Goal: Task Accomplishment & Management: Manage account settings

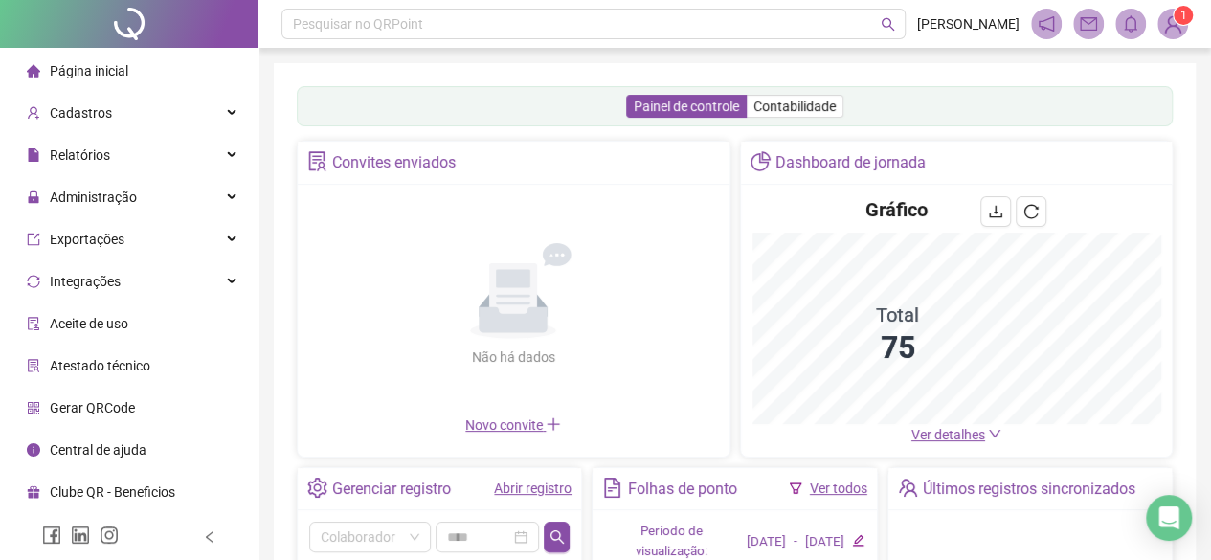
click at [525, 414] on div "Não há dados Não há dados" at bounding box center [513, 305] width 409 height 218
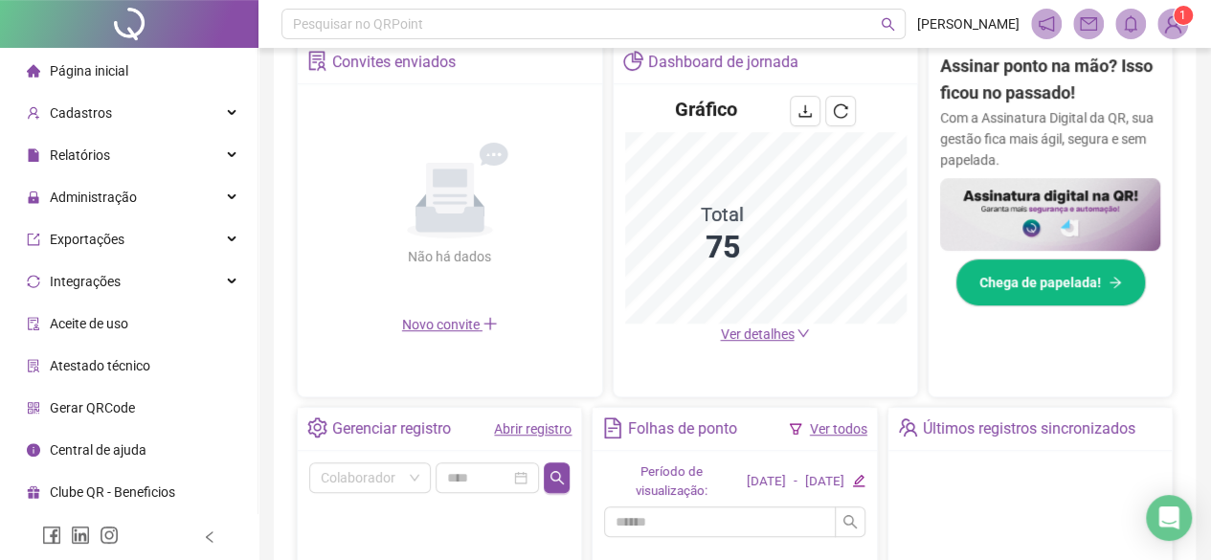
click at [527, 424] on link "Abrir registro" at bounding box center [533, 428] width 78 height 15
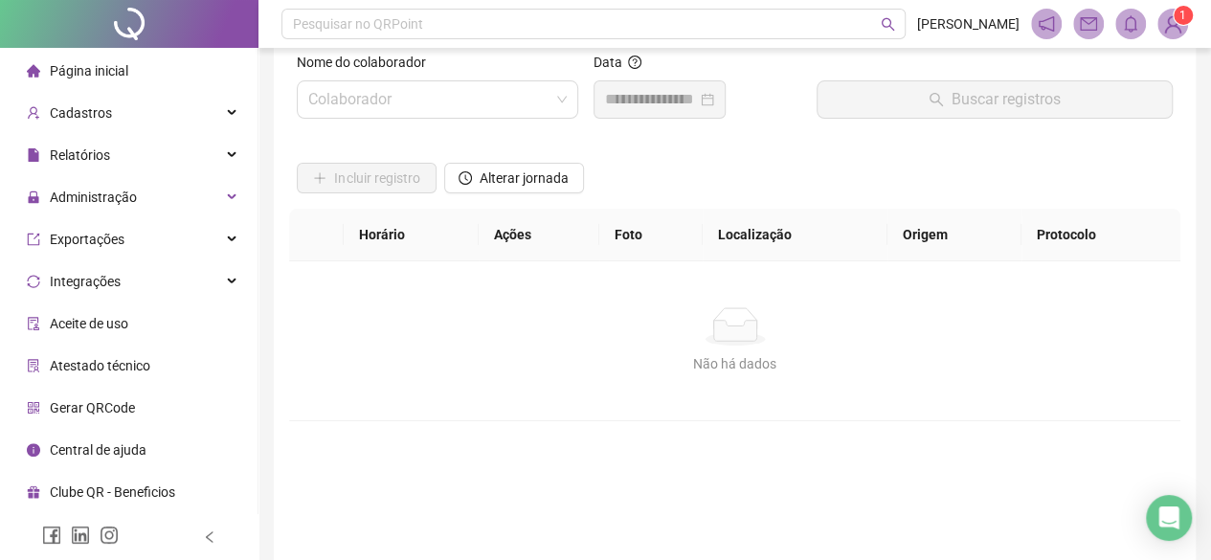
scroll to position [4, 0]
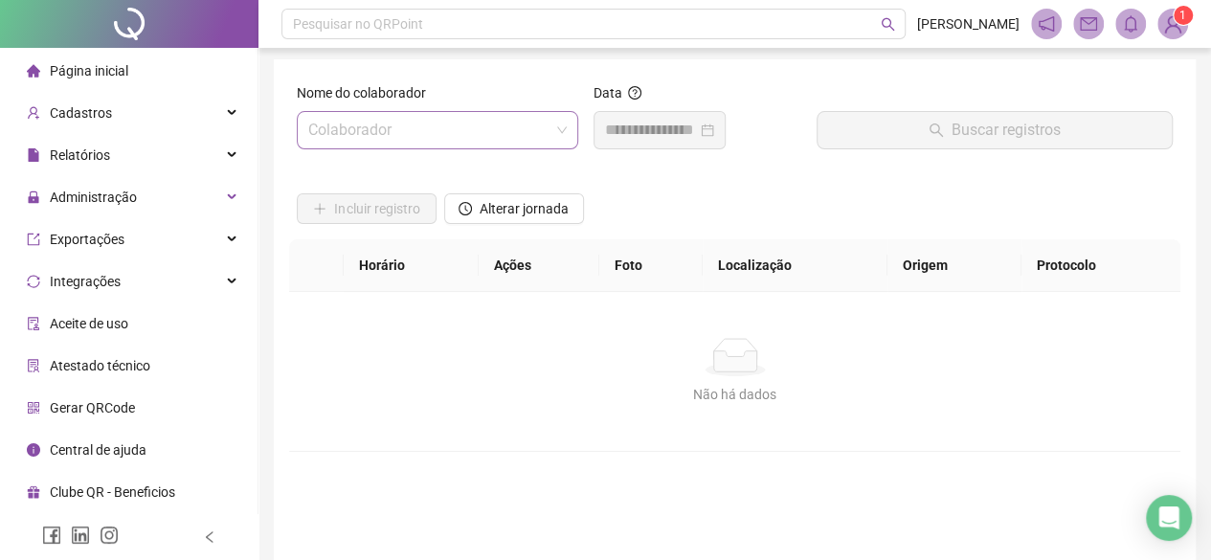
click at [540, 135] on input "search" at bounding box center [428, 130] width 241 height 36
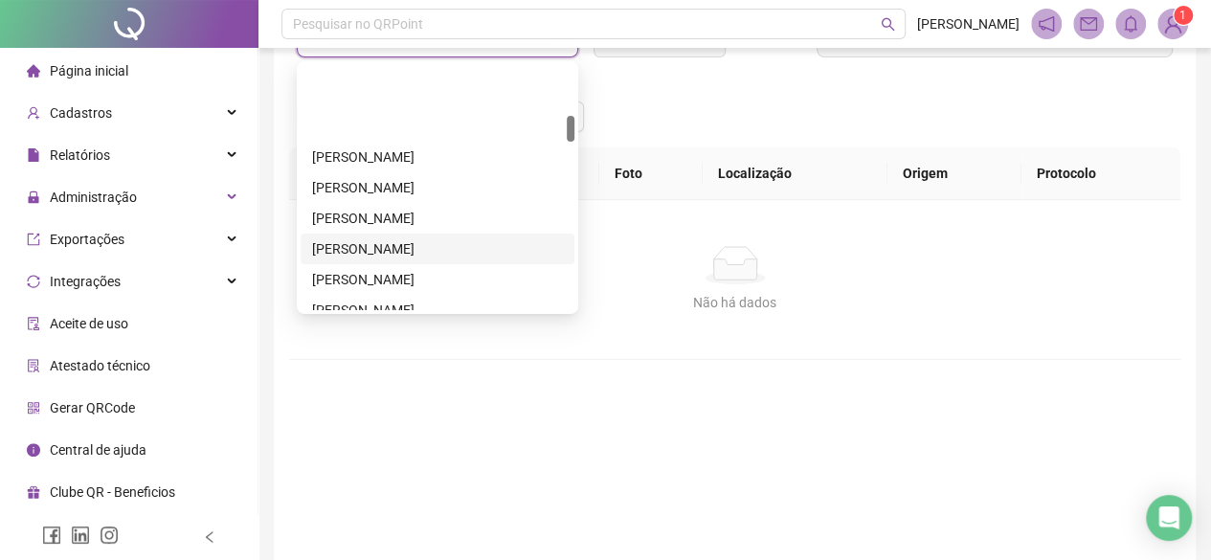
scroll to position [383, 0]
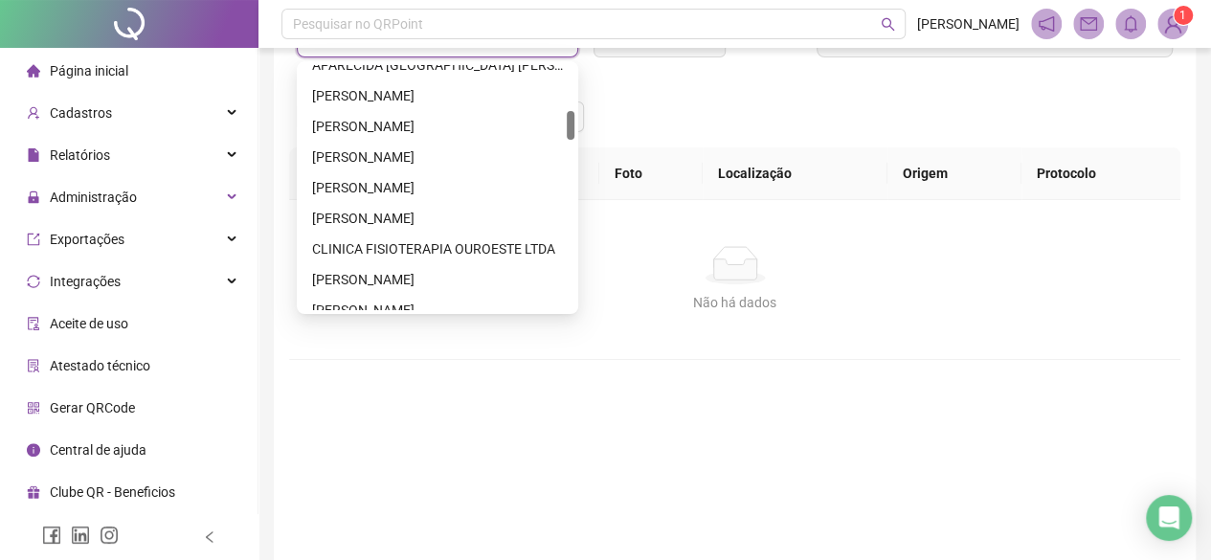
type input "**"
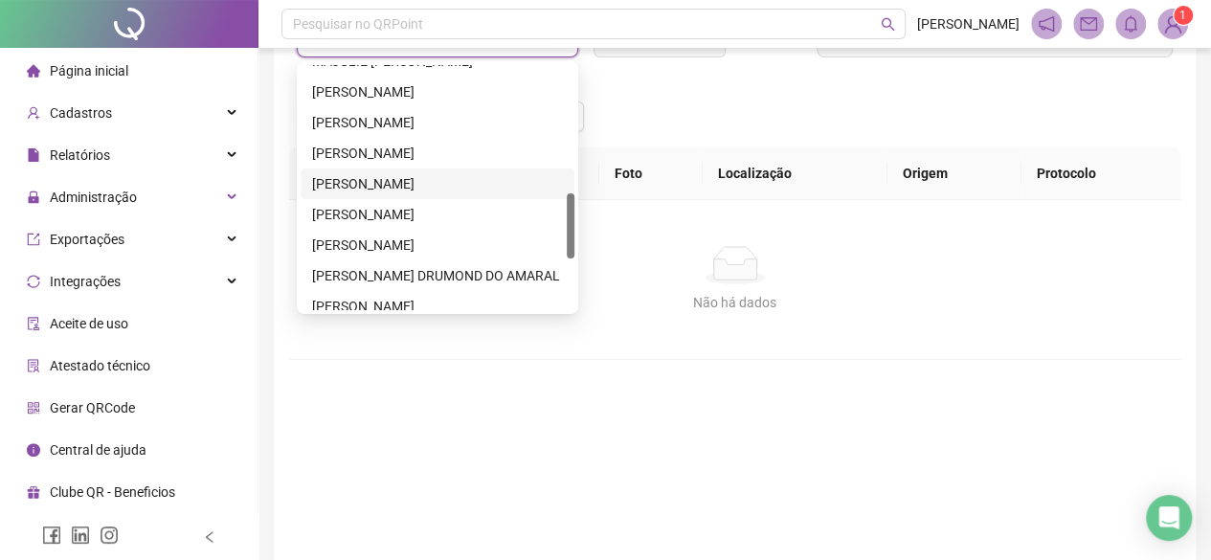
scroll to position [574, 0]
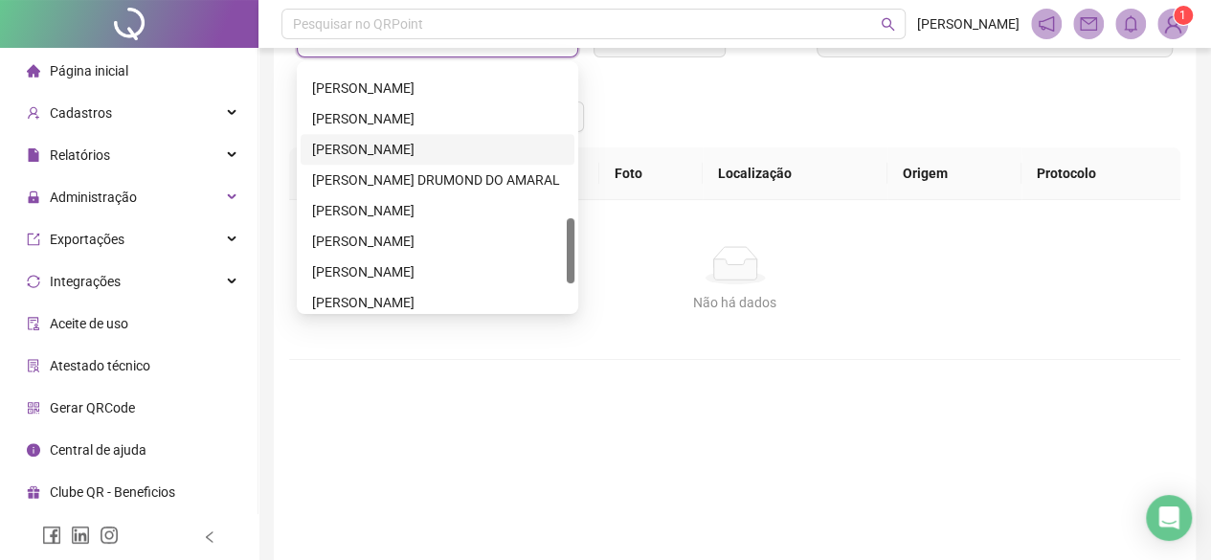
click at [362, 148] on div "[PERSON_NAME]" at bounding box center [437, 149] width 251 height 21
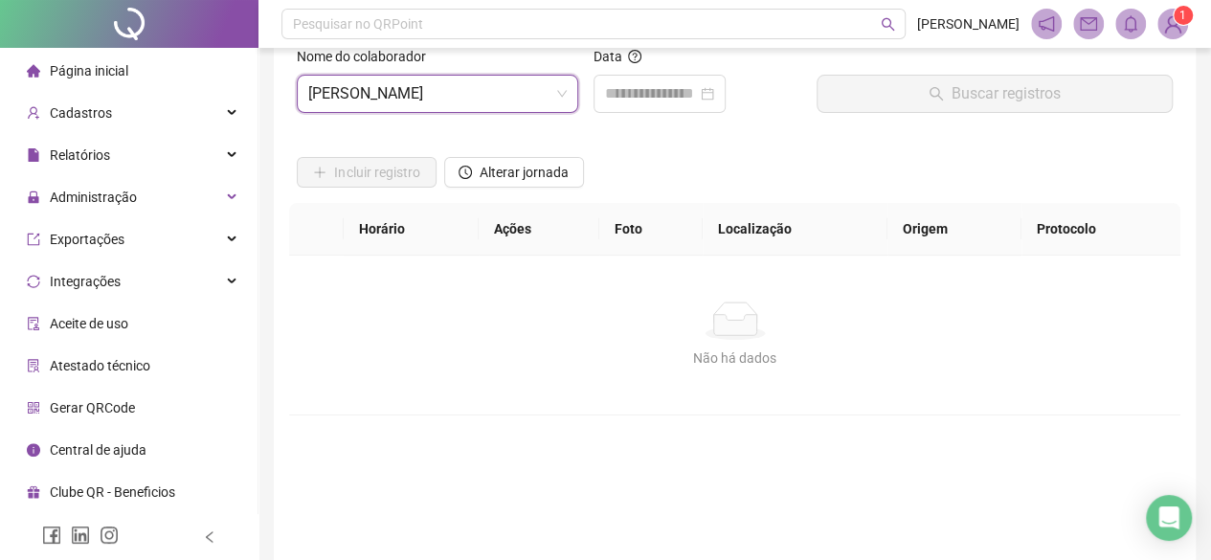
scroll to position [0, 0]
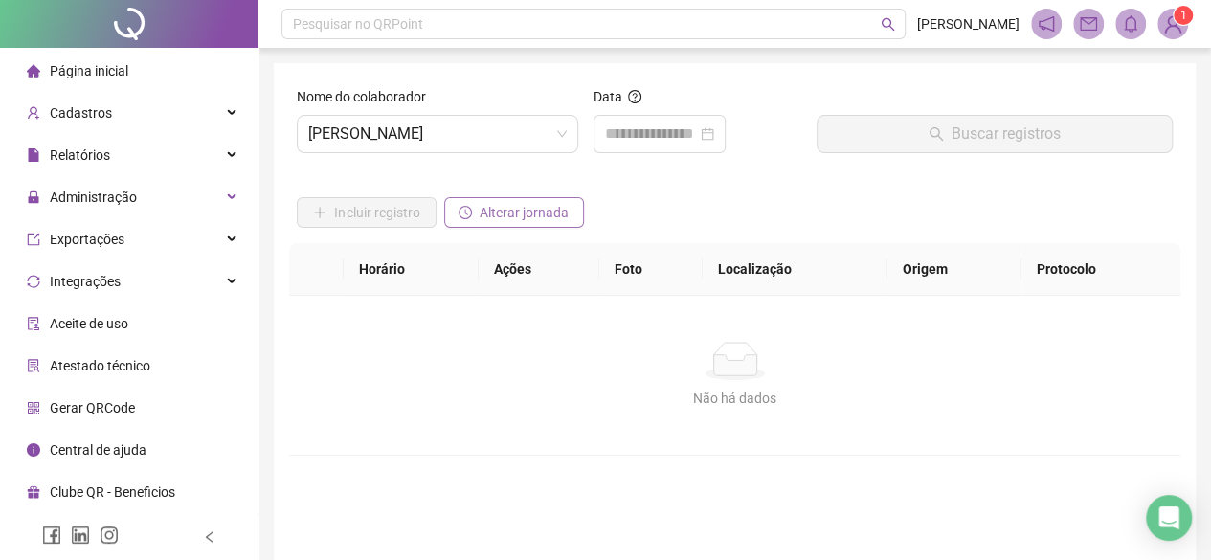
click at [534, 221] on span "Alterar jornada" at bounding box center [524, 212] width 89 height 21
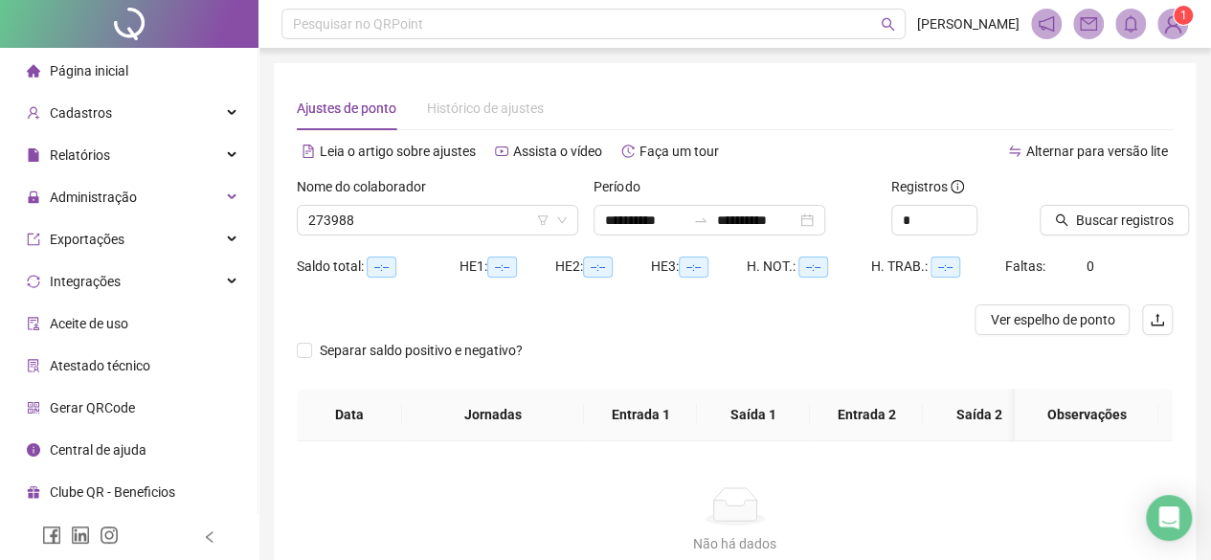
type input "**********"
click at [657, 217] on input "**********" at bounding box center [645, 220] width 80 height 21
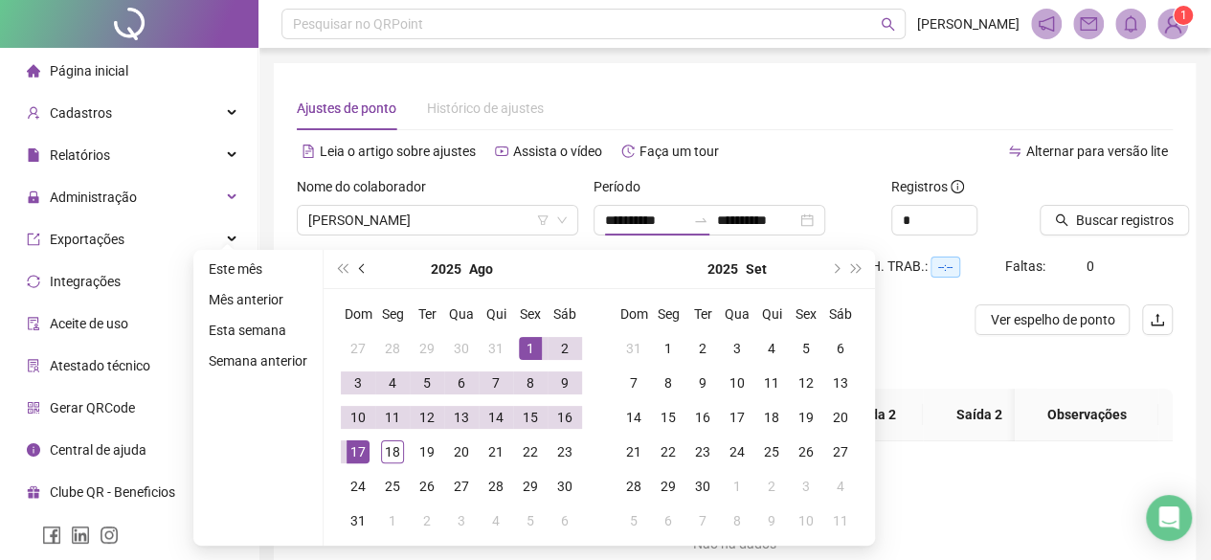
click at [364, 263] on button "prev-year" at bounding box center [362, 269] width 21 height 38
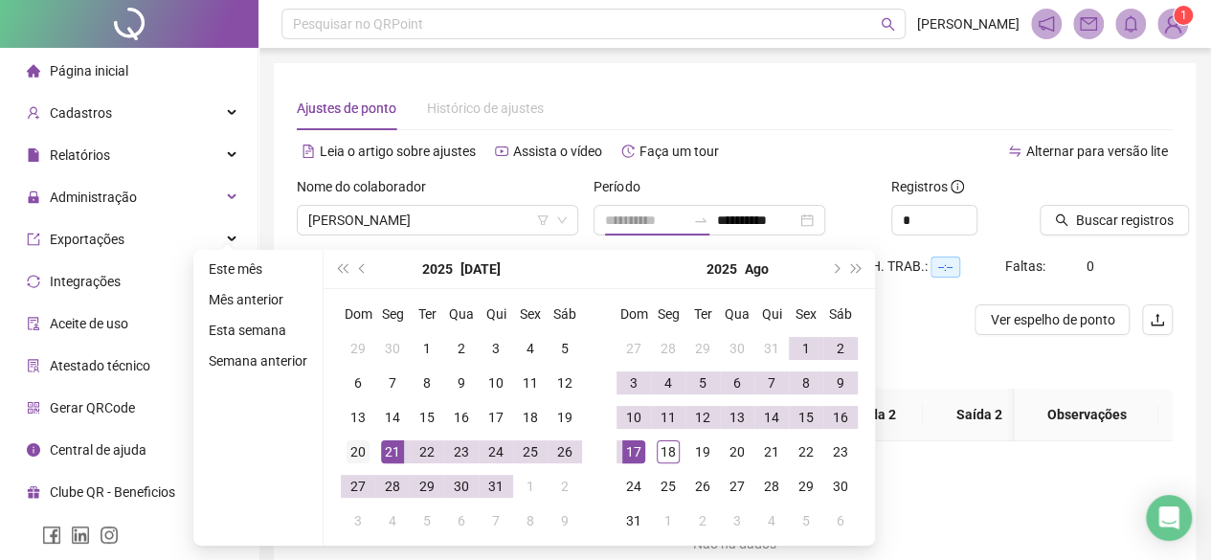
type input "**********"
click at [361, 453] on div "20" at bounding box center [358, 451] width 23 height 23
type input "**********"
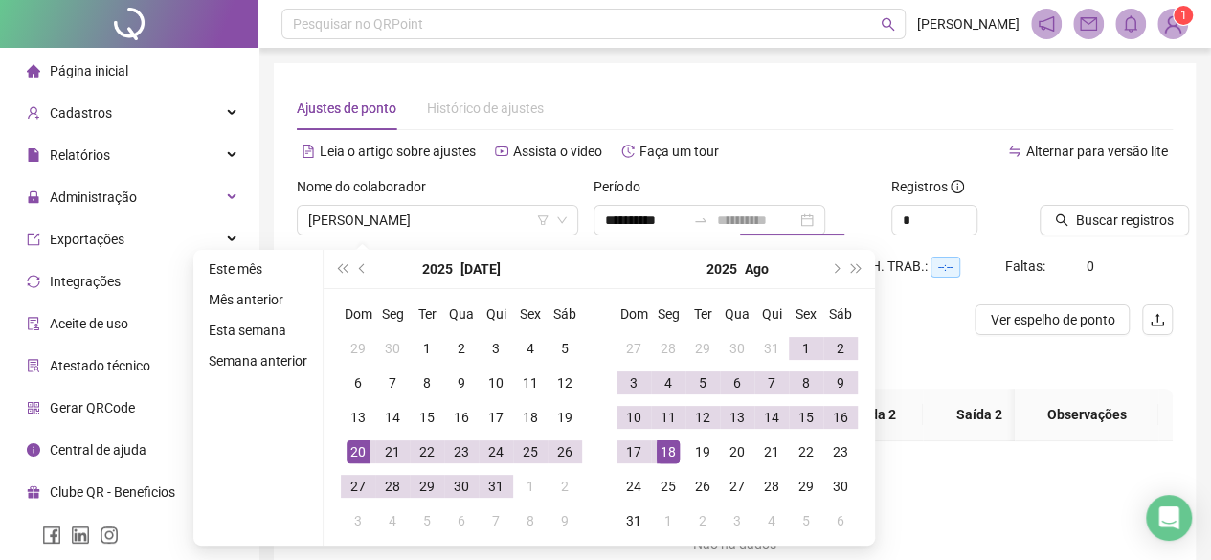
click at [674, 456] on div "18" at bounding box center [668, 451] width 23 height 23
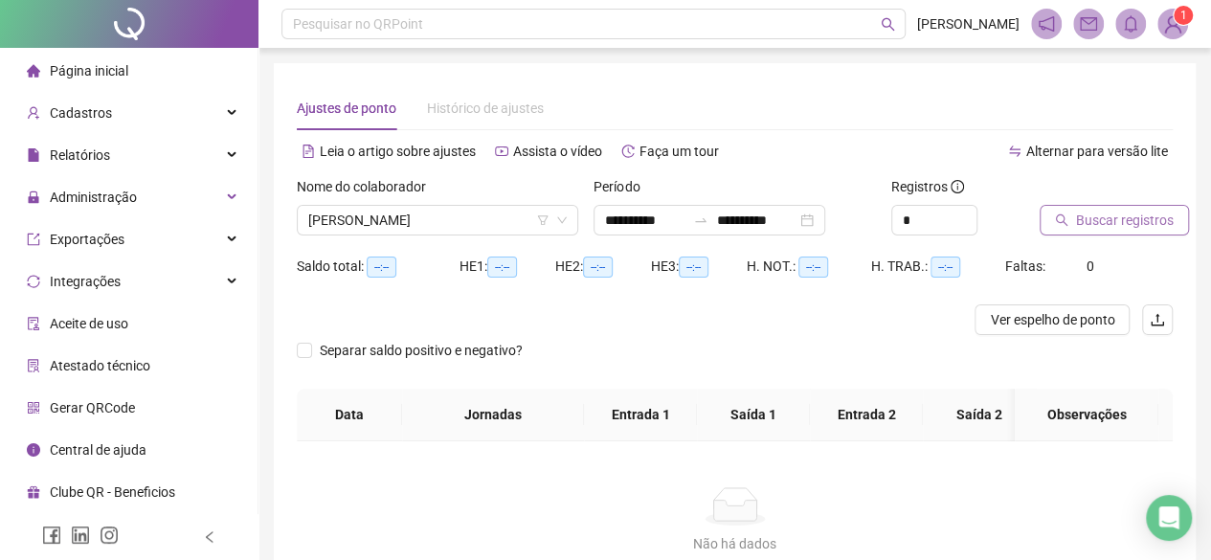
click at [1137, 217] on span "Buscar registros" at bounding box center [1125, 220] width 98 height 21
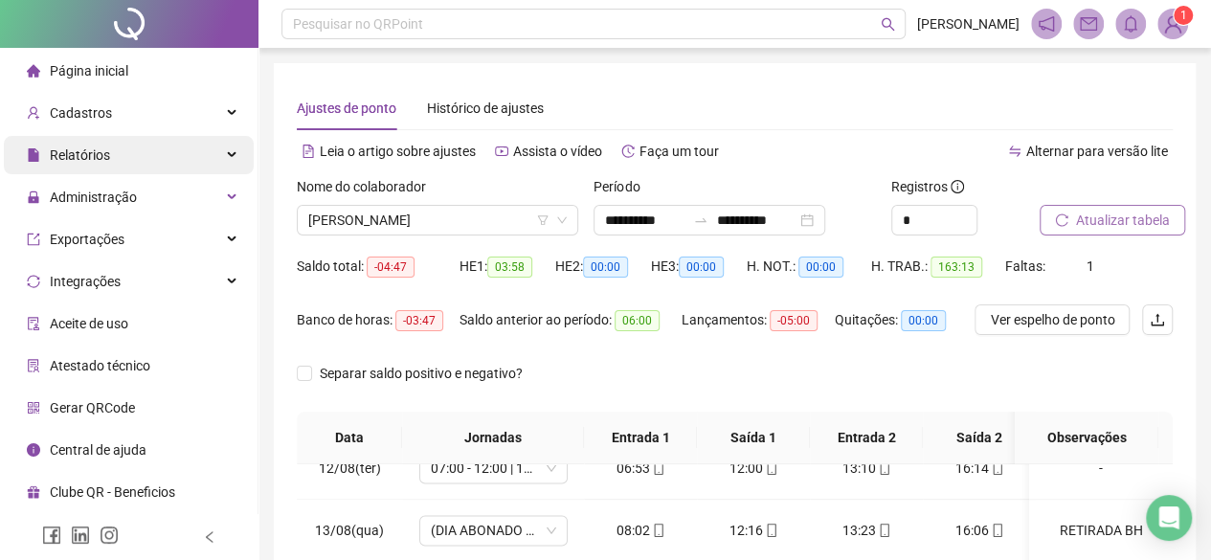
click at [190, 141] on div "Relatórios" at bounding box center [129, 155] width 250 height 38
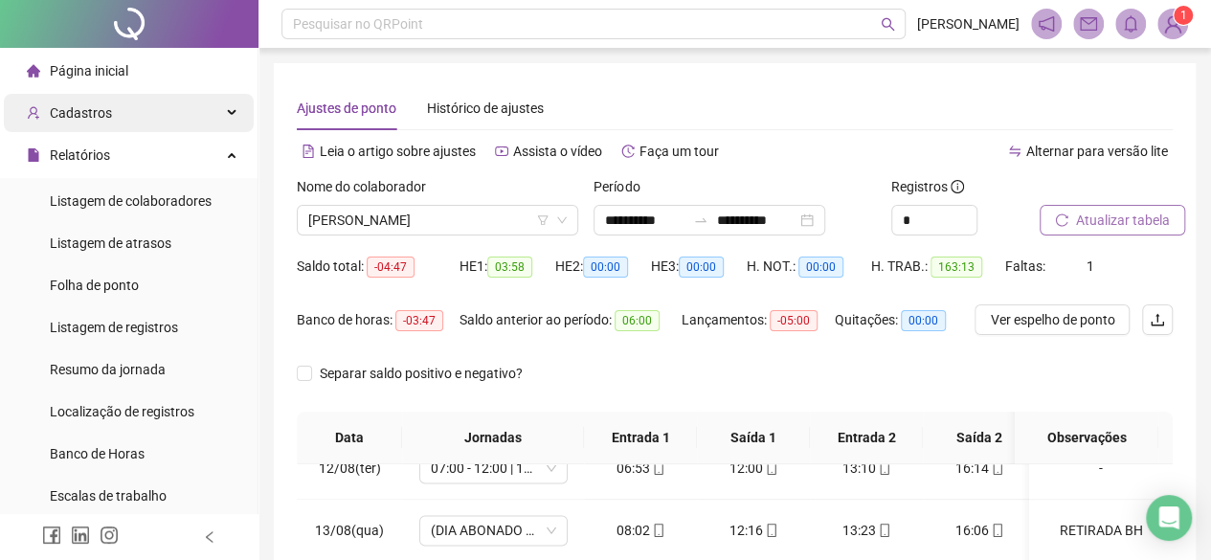
click at [119, 125] on div "Cadastros" at bounding box center [129, 113] width 250 height 38
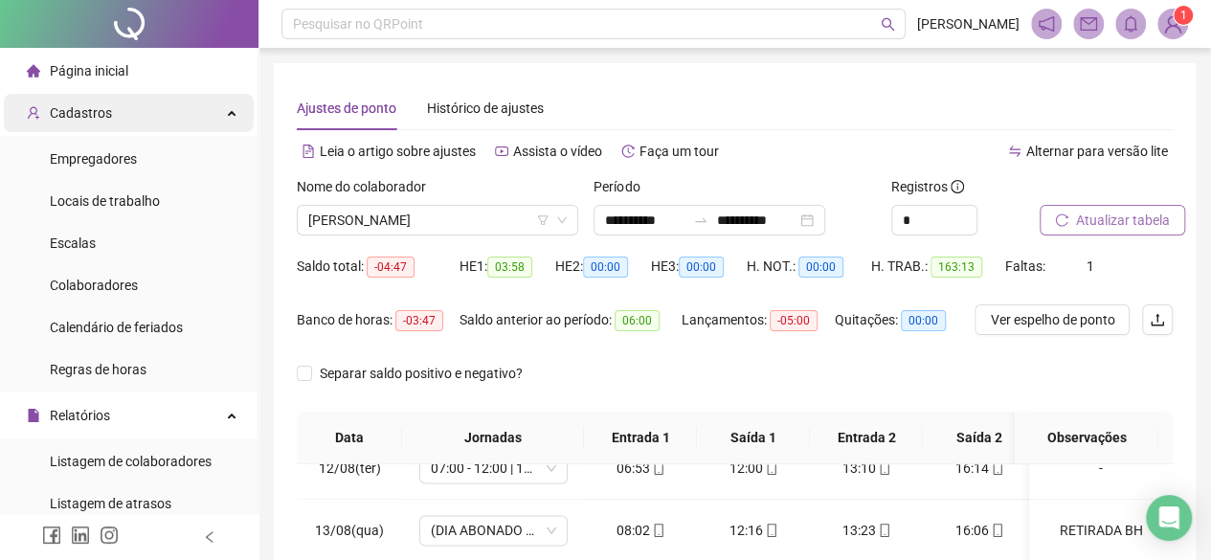
click at [86, 120] on span "Cadastros" at bounding box center [81, 112] width 62 height 15
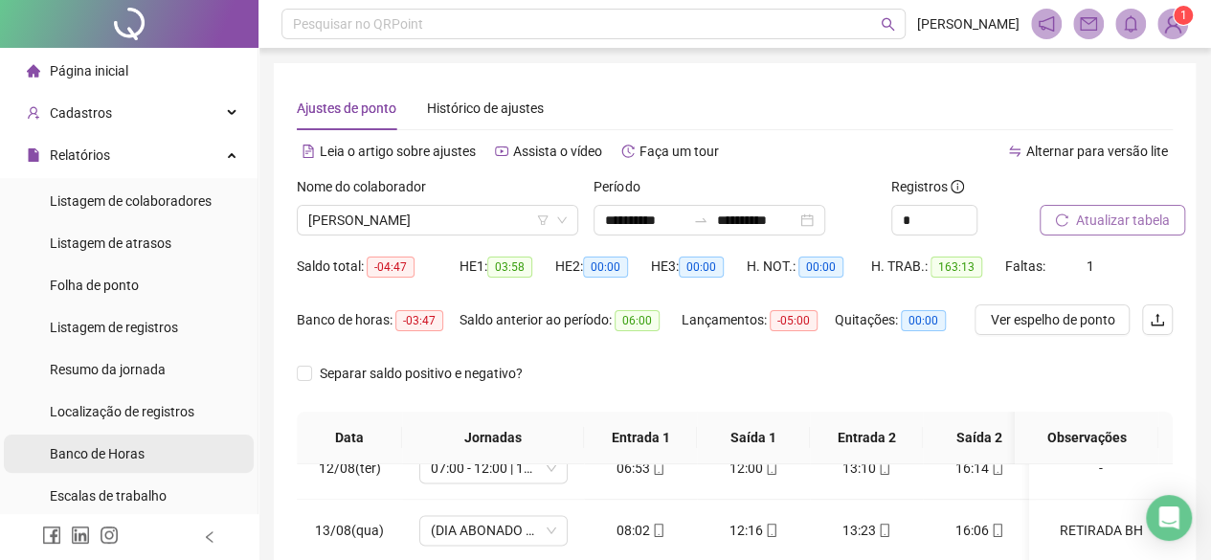
click at [73, 447] on span "Banco de Horas" at bounding box center [97, 453] width 95 height 15
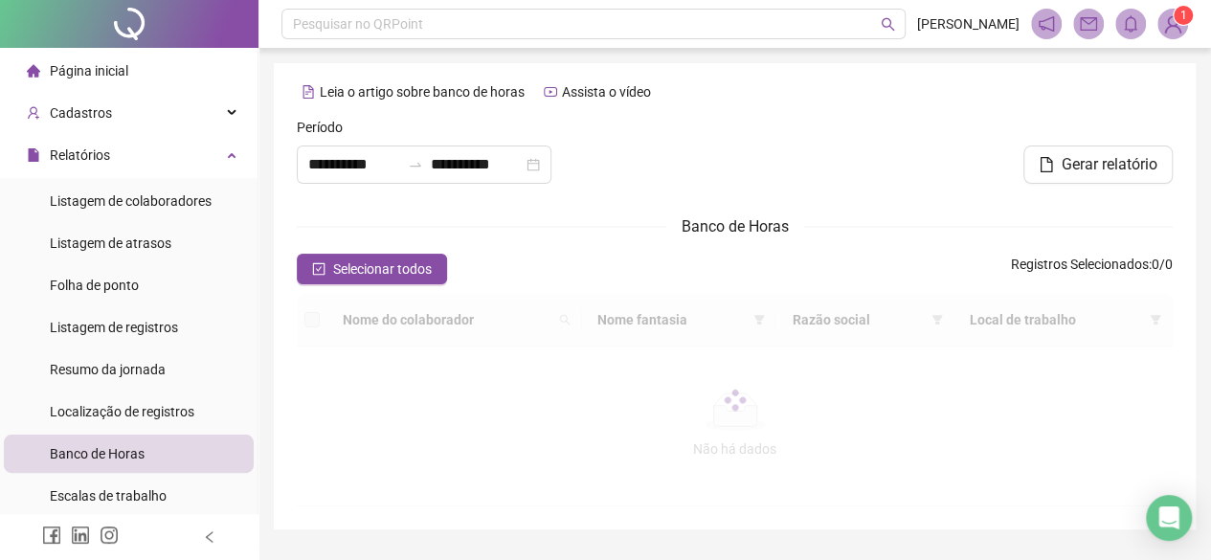
type input "**********"
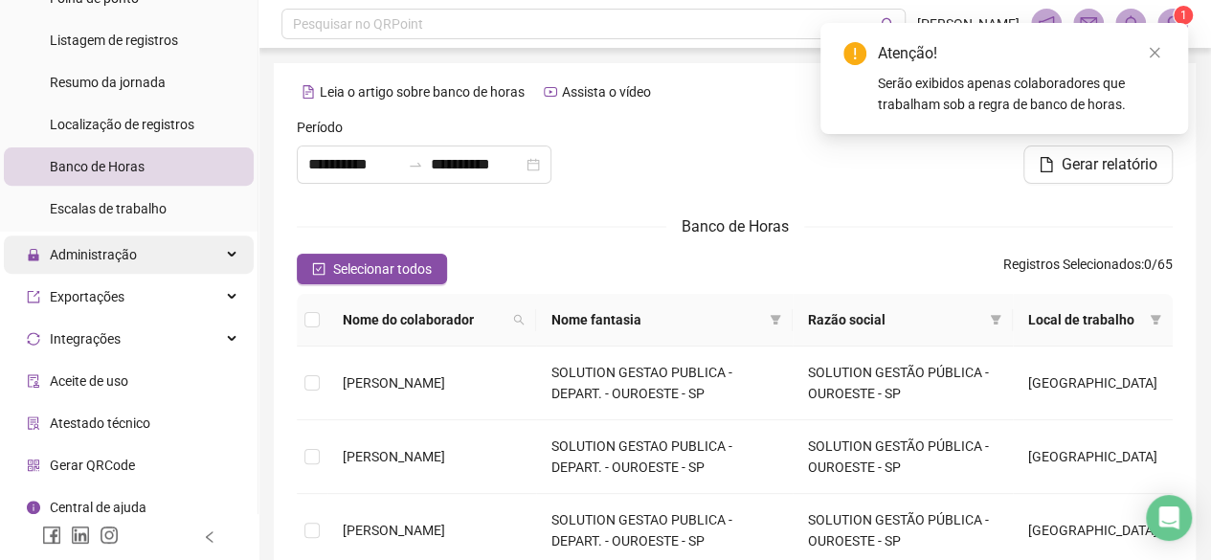
scroll to position [299, 0]
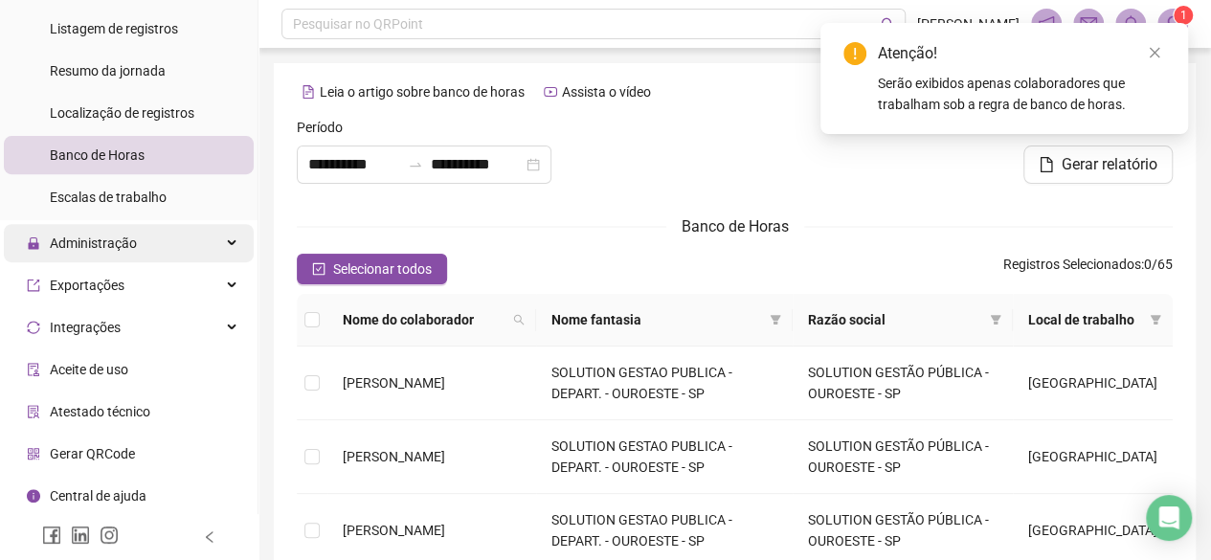
click at [111, 369] on span "Aceite de uso" at bounding box center [89, 369] width 78 height 15
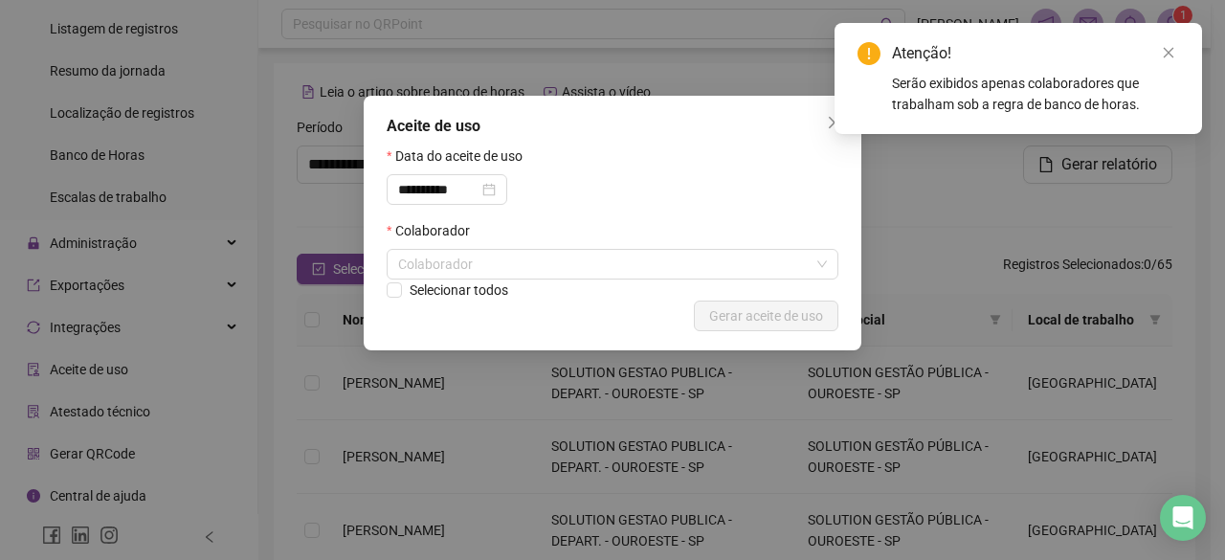
click at [1034, 222] on div "**********" at bounding box center [612, 280] width 1225 height 560
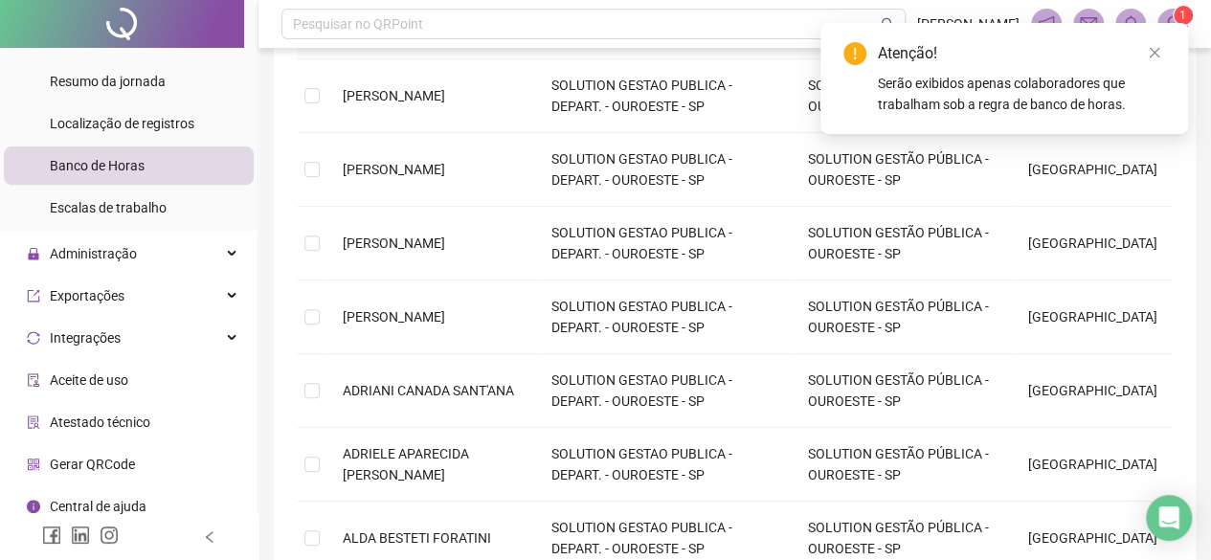
scroll to position [299, 0]
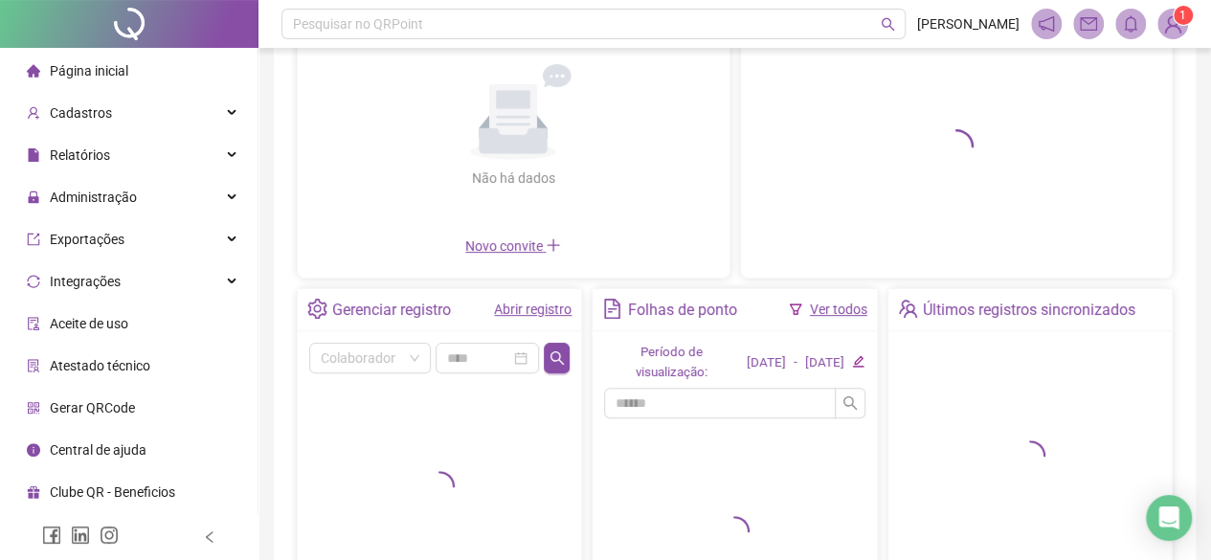
scroll to position [191, 0]
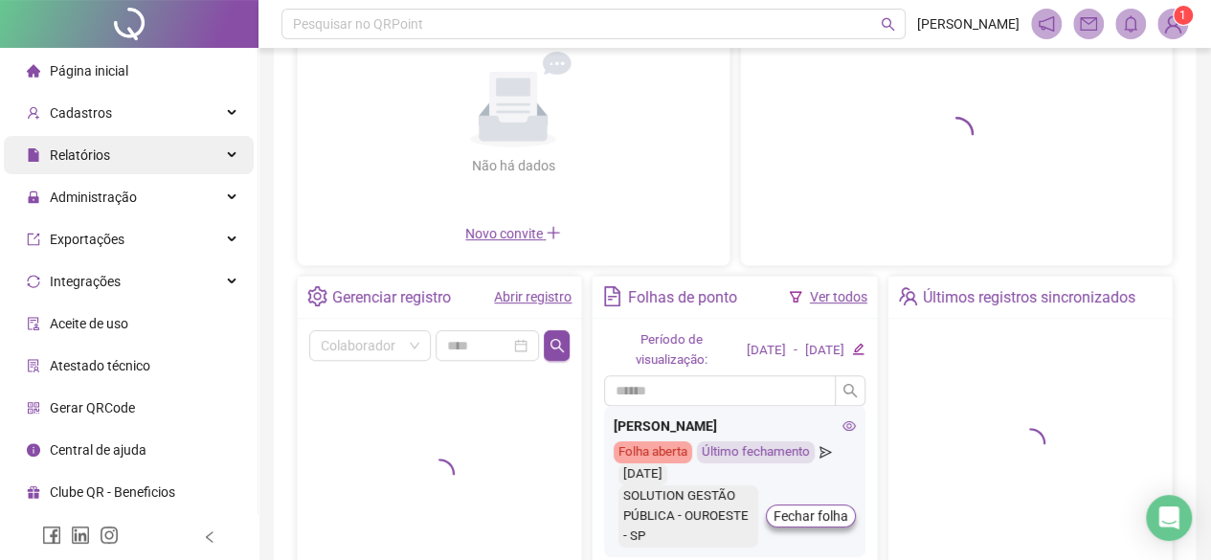
click at [121, 152] on div "Relatórios" at bounding box center [129, 155] width 250 height 38
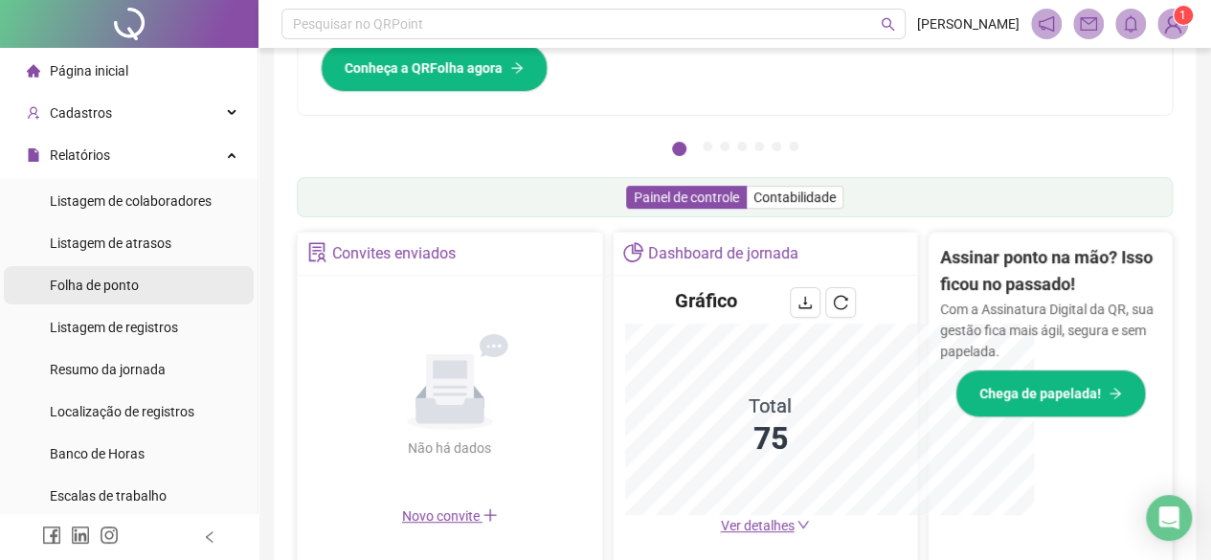
scroll to position [473, 0]
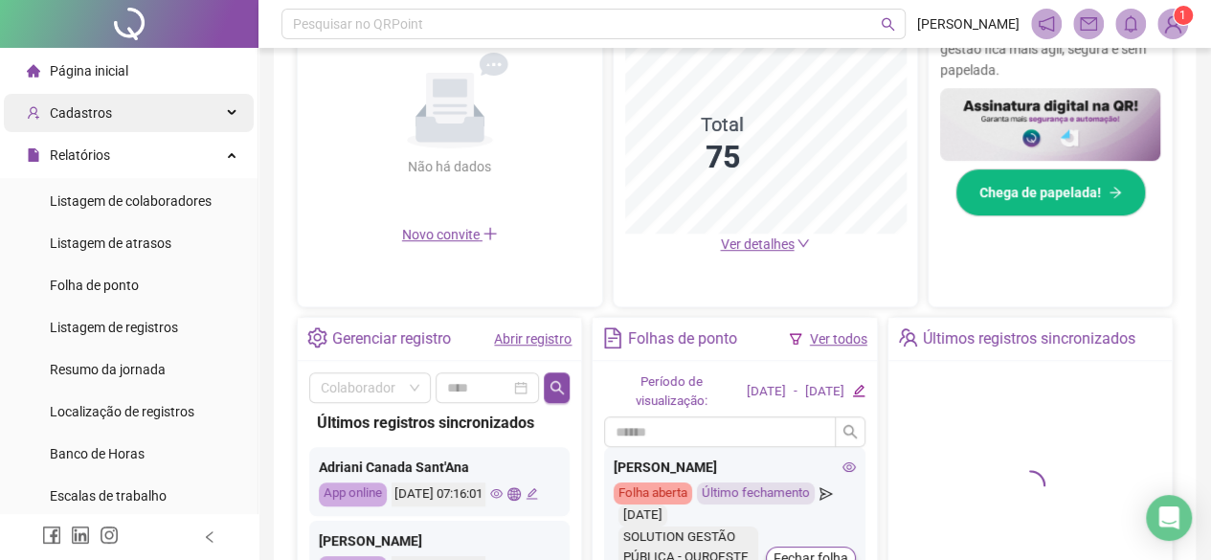
click at [96, 119] on span "Cadastros" at bounding box center [81, 112] width 62 height 15
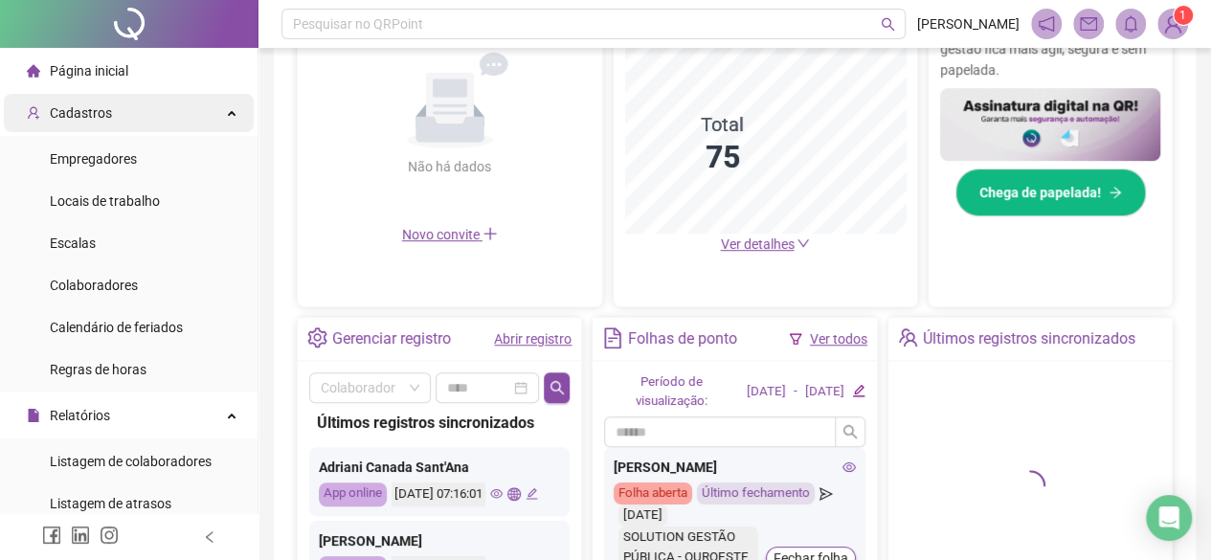
click at [96, 119] on span "Cadastros" at bounding box center [81, 112] width 62 height 15
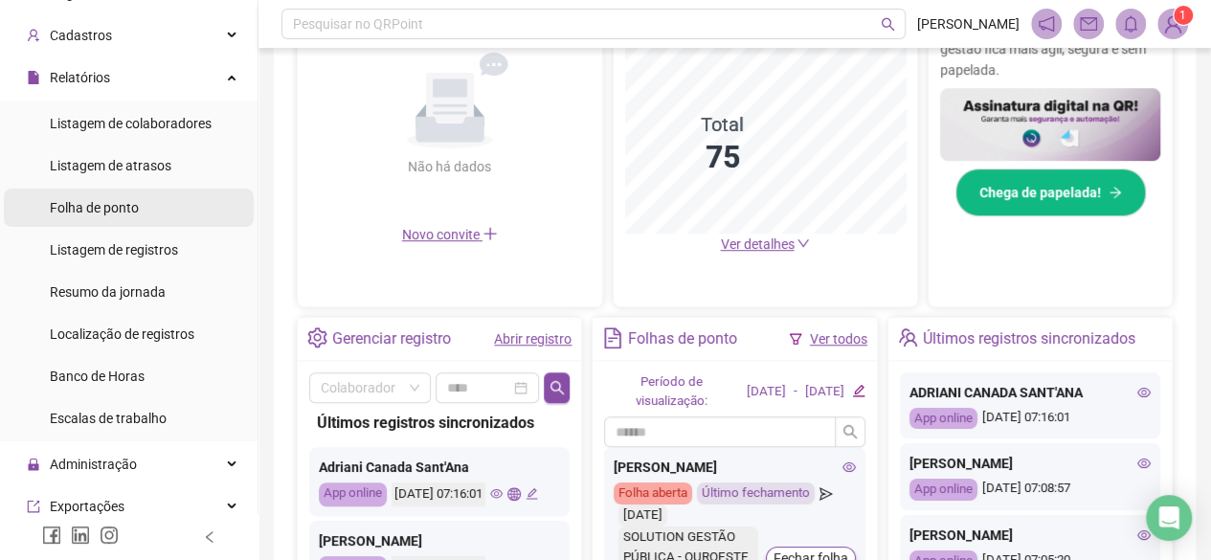
scroll to position [107, 0]
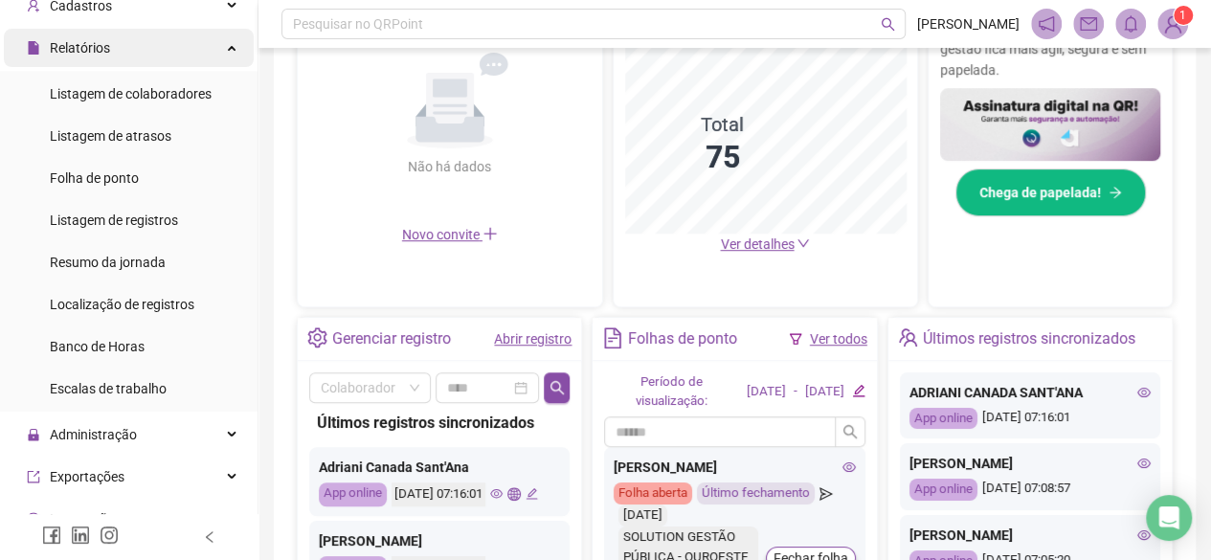
click at [101, 55] on span "Relatórios" at bounding box center [80, 47] width 60 height 15
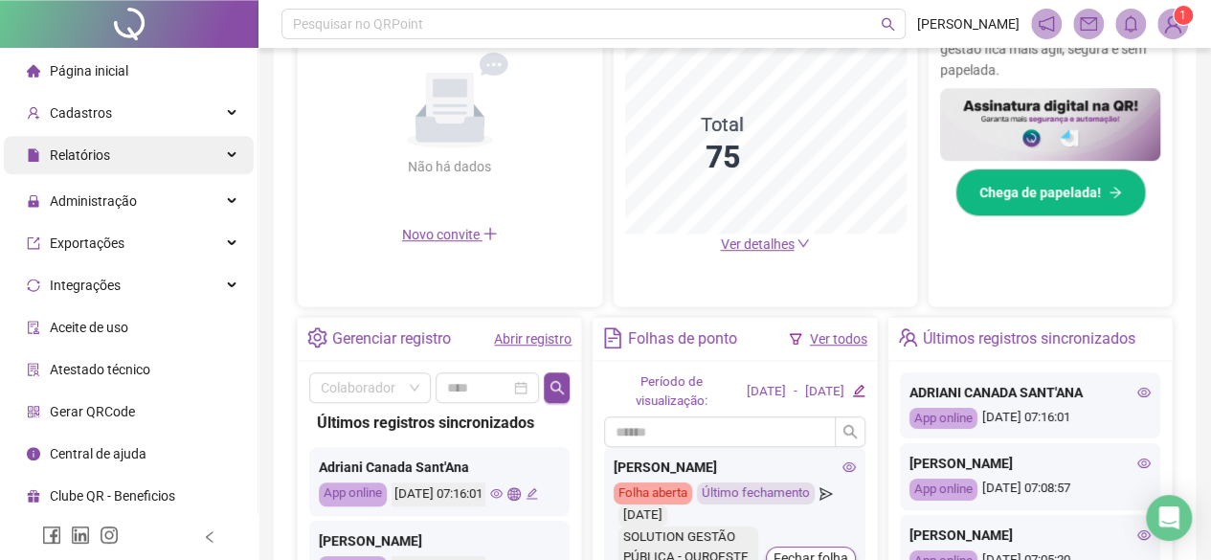
scroll to position [0, 0]
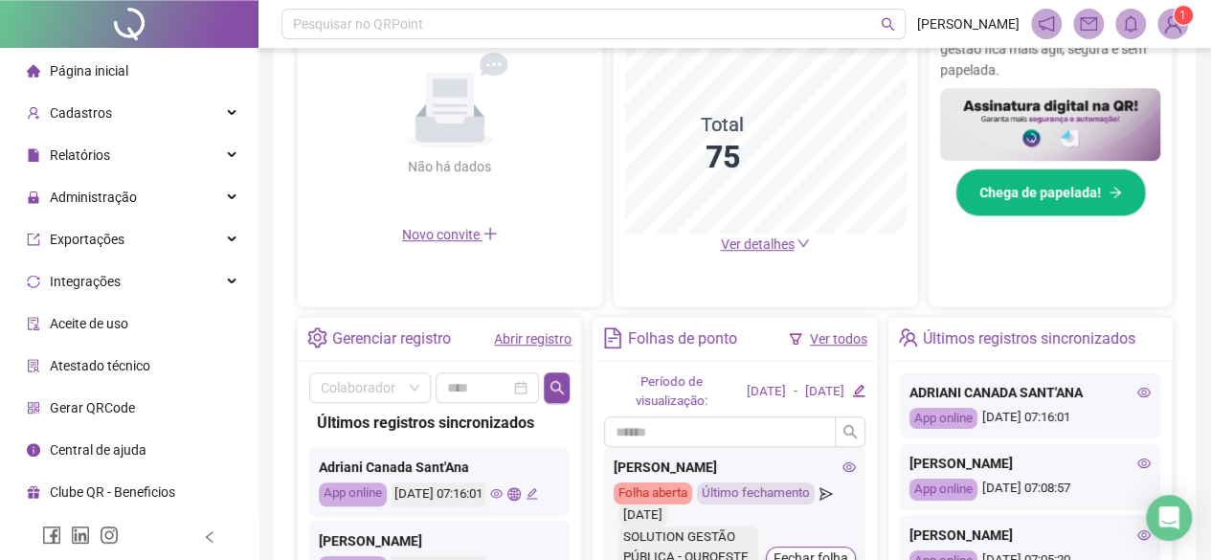
click at [111, 74] on span "Página inicial" at bounding box center [89, 70] width 78 height 15
click at [100, 110] on span "Cadastros" at bounding box center [81, 112] width 62 height 15
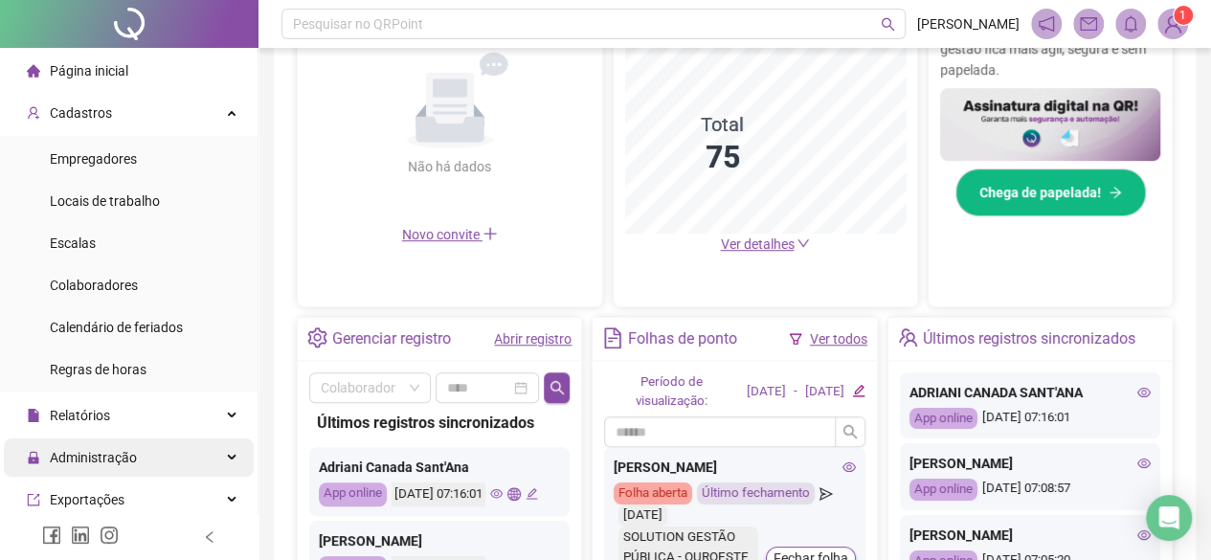
click at [113, 444] on span "Administração" at bounding box center [82, 457] width 110 height 38
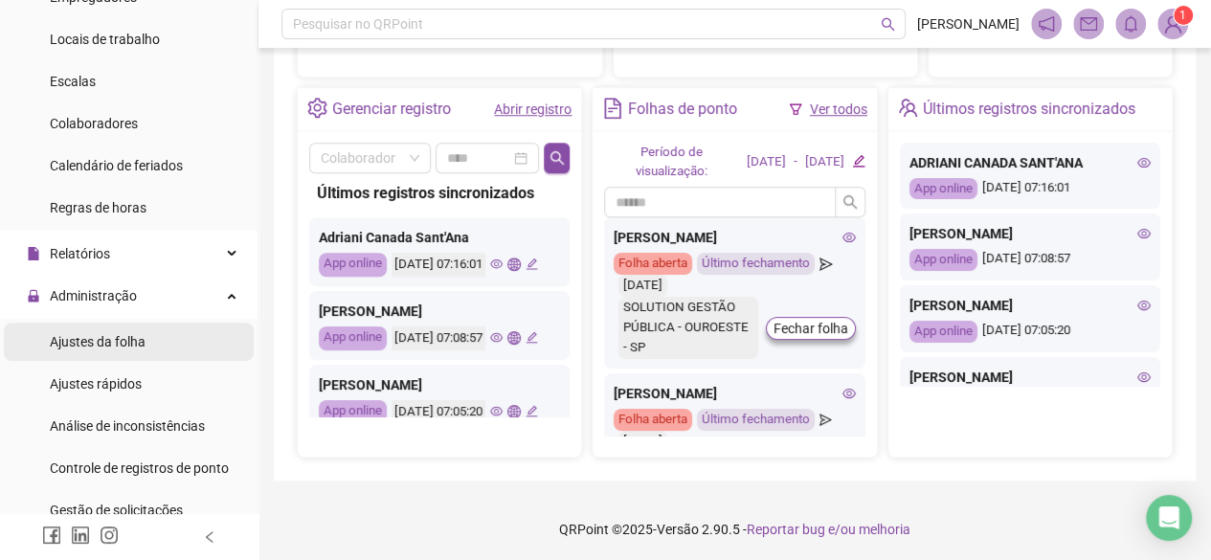
scroll to position [191, 0]
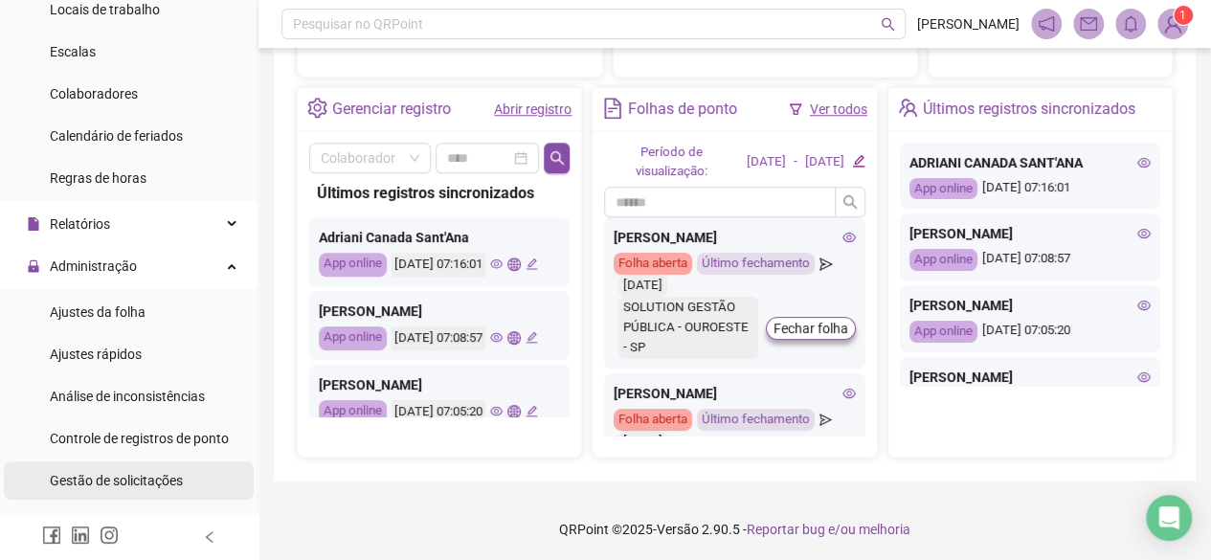
click at [145, 480] on span "Gestão de solicitações" at bounding box center [116, 480] width 133 height 15
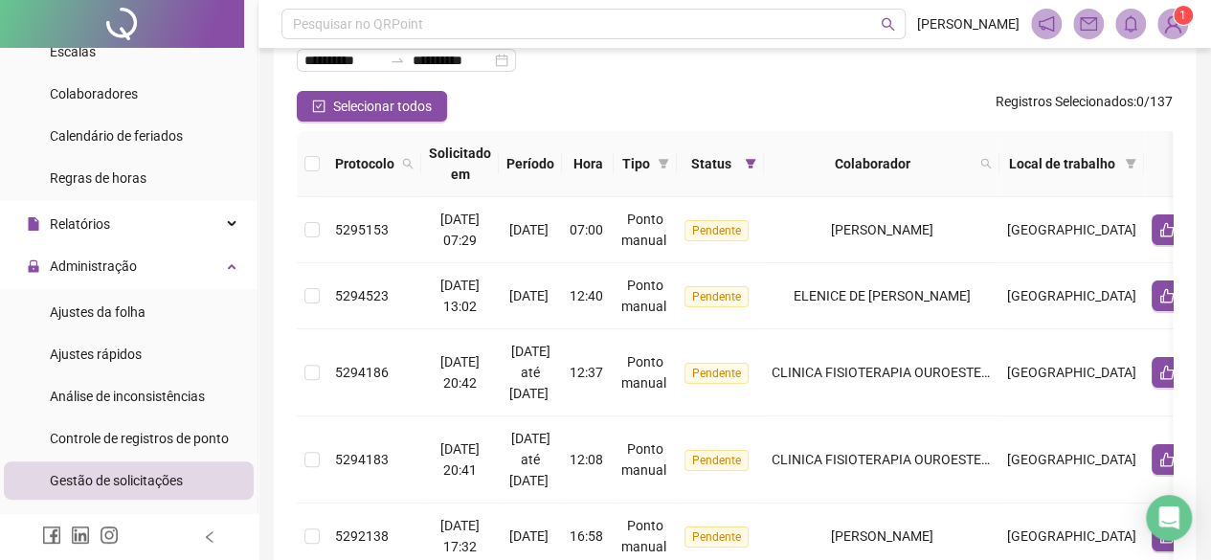
scroll to position [121, 0]
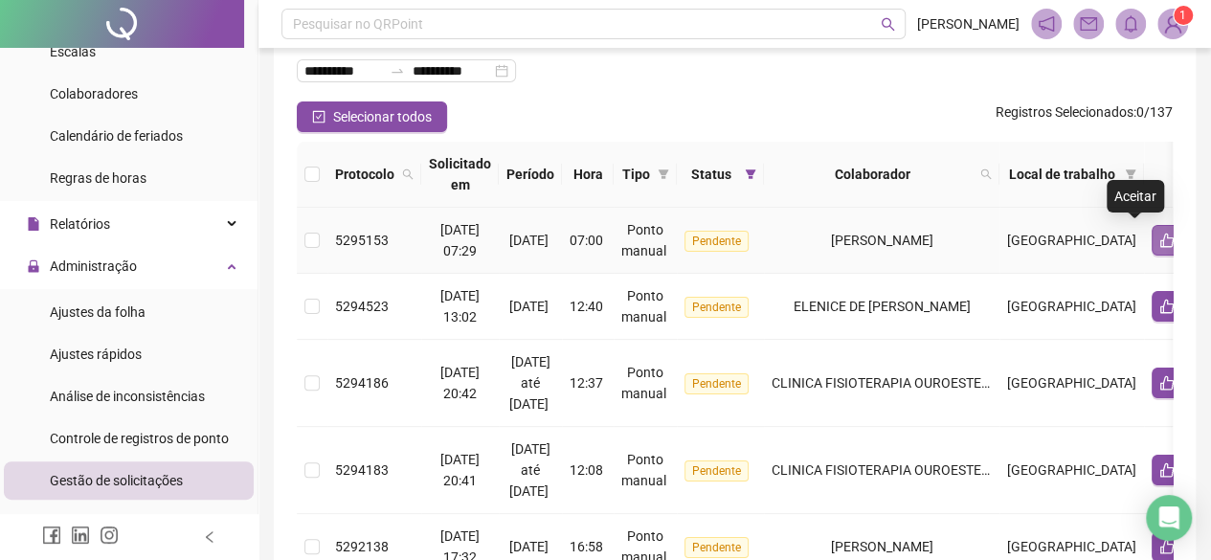
click at [1152, 239] on button "button" at bounding box center [1167, 240] width 31 height 31
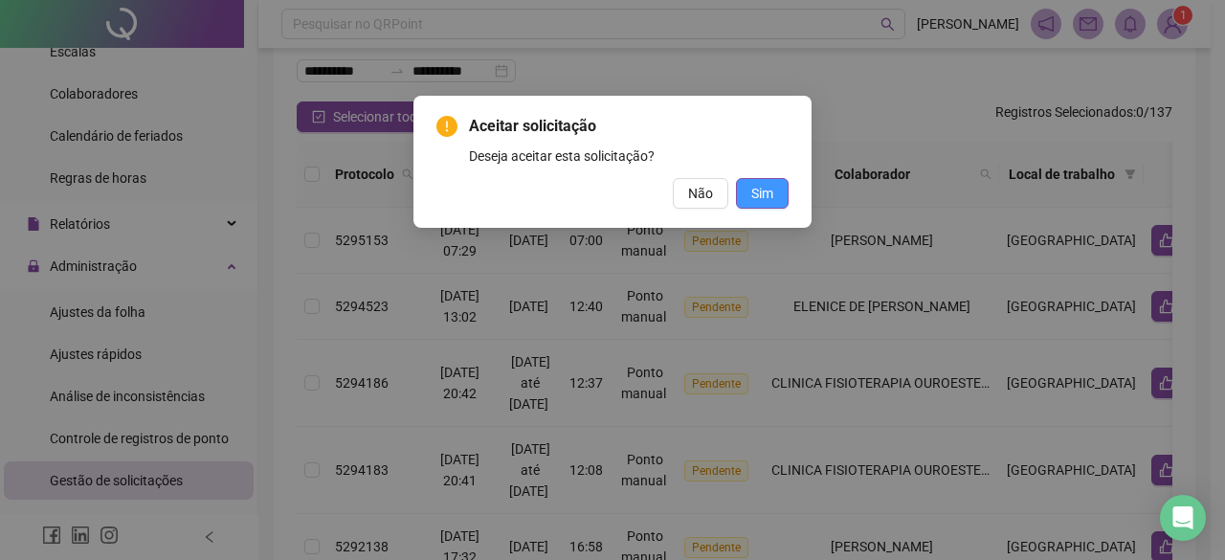
click at [777, 192] on button "Sim" at bounding box center [762, 193] width 53 height 31
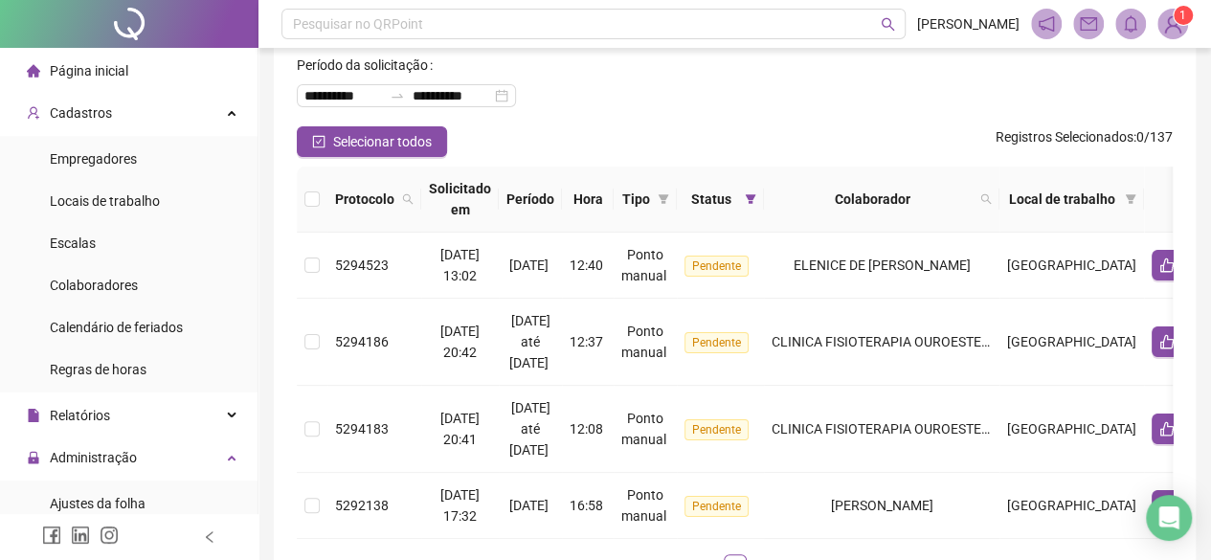
scroll to position [0, 0]
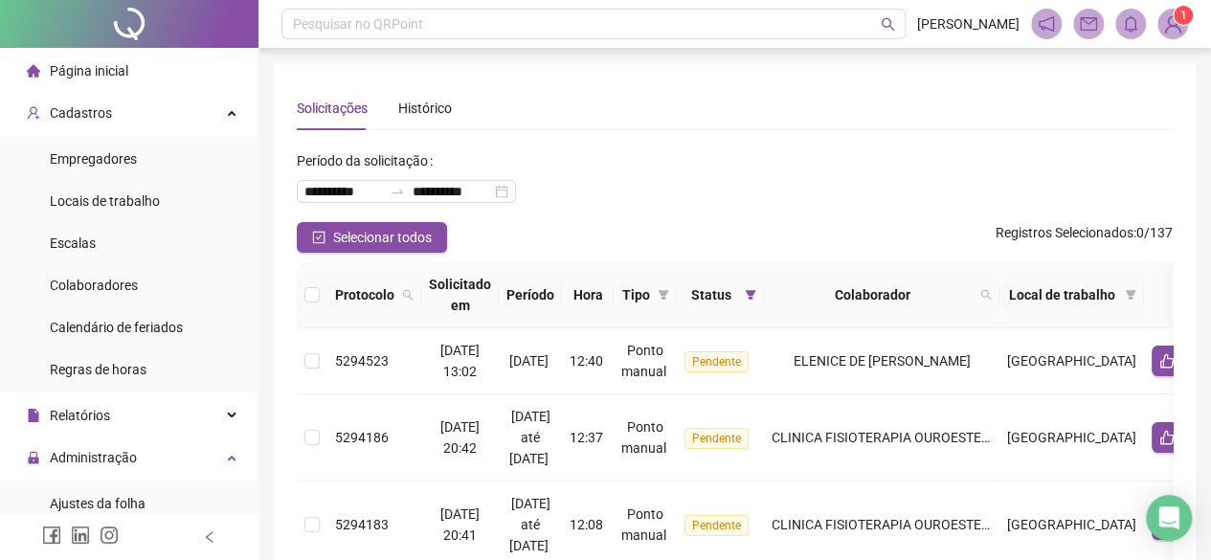
click at [132, 70] on li "Página inicial" at bounding box center [129, 71] width 250 height 38
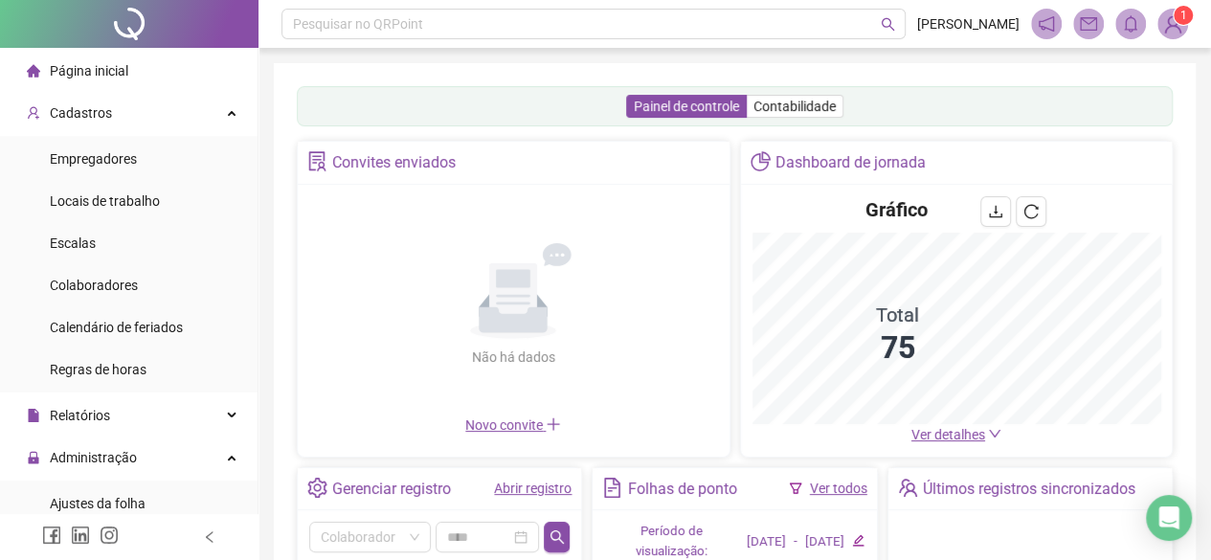
click at [547, 490] on link "Abrir registro" at bounding box center [533, 488] width 78 height 15
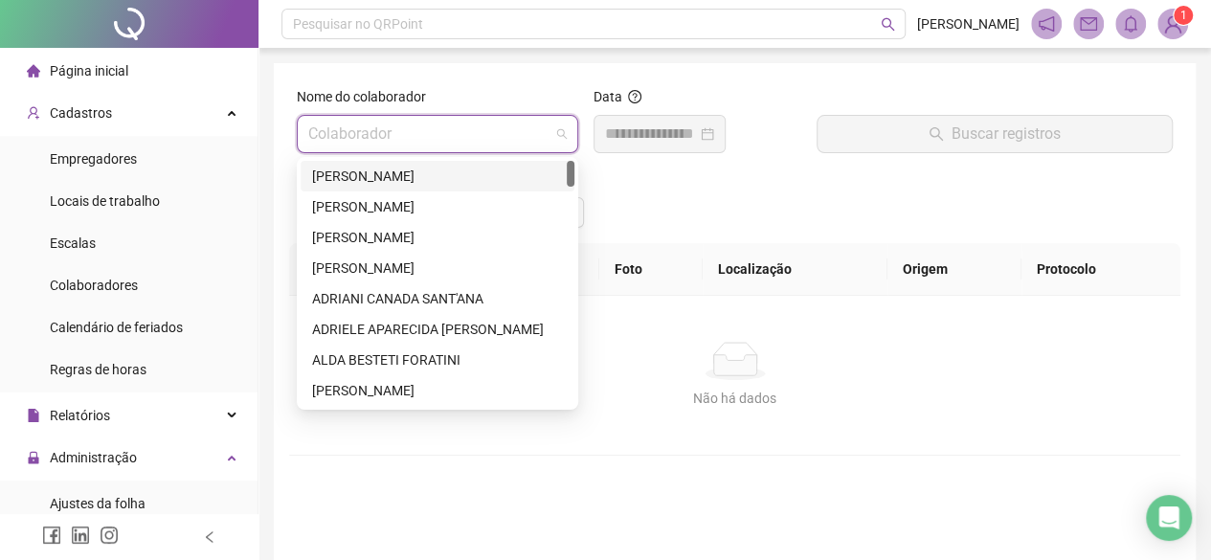
click at [479, 127] on input "search" at bounding box center [428, 134] width 241 height 36
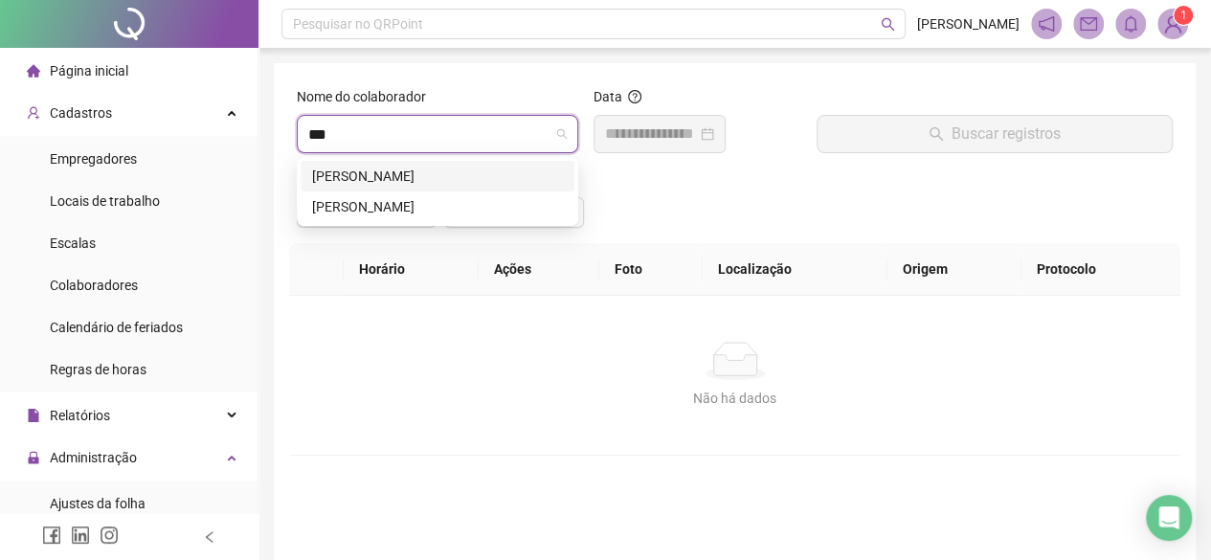
type input "****"
click at [410, 205] on div "[PERSON_NAME]" at bounding box center [437, 206] width 251 height 21
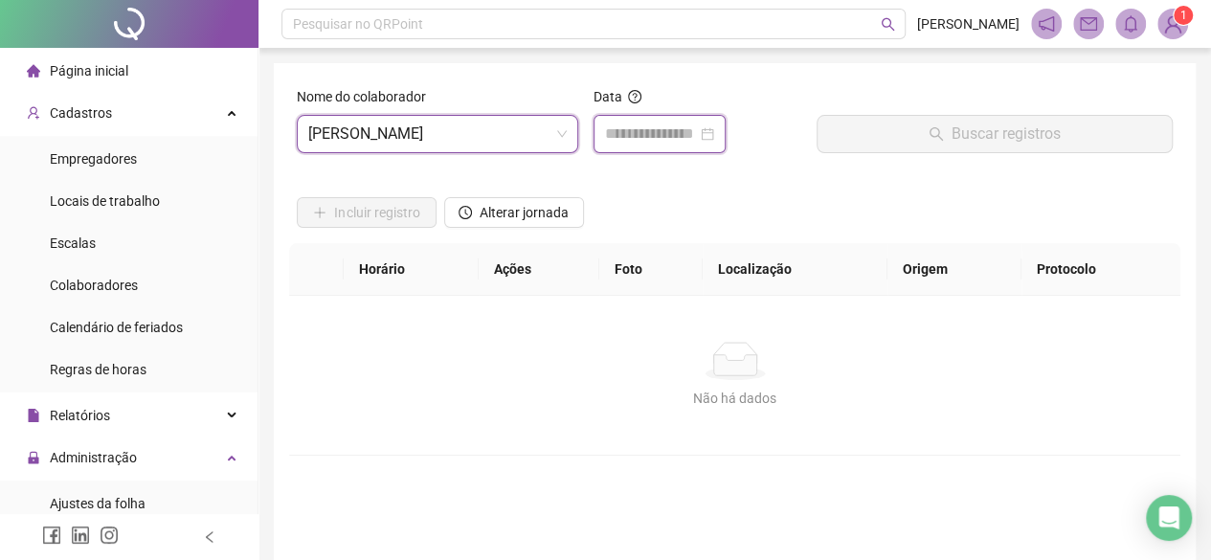
click at [676, 123] on input at bounding box center [651, 134] width 92 height 23
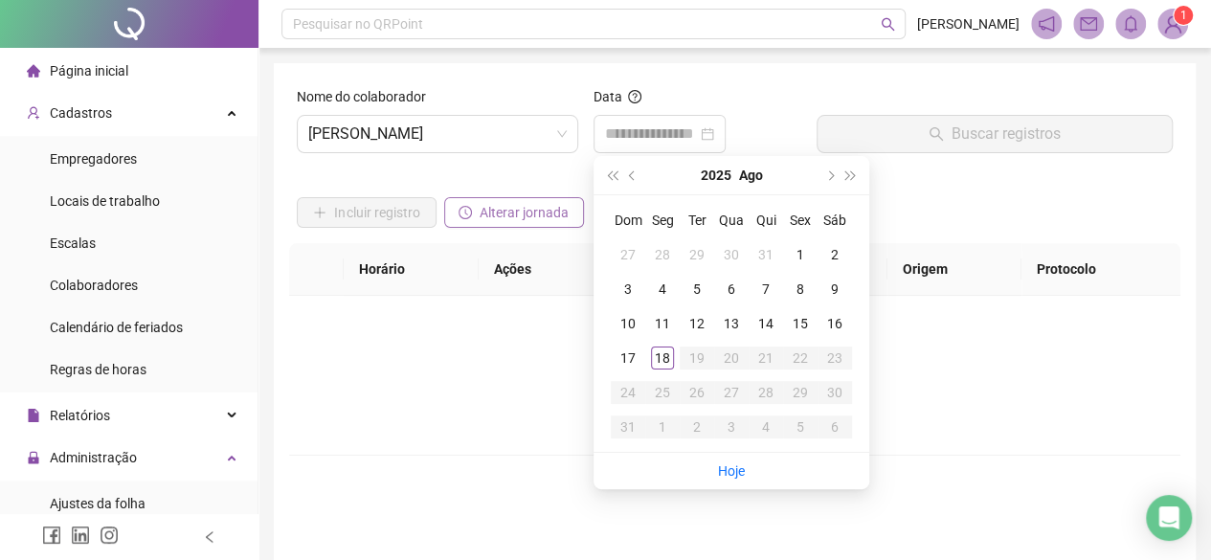
click at [504, 221] on span "Alterar jornada" at bounding box center [524, 212] width 89 height 21
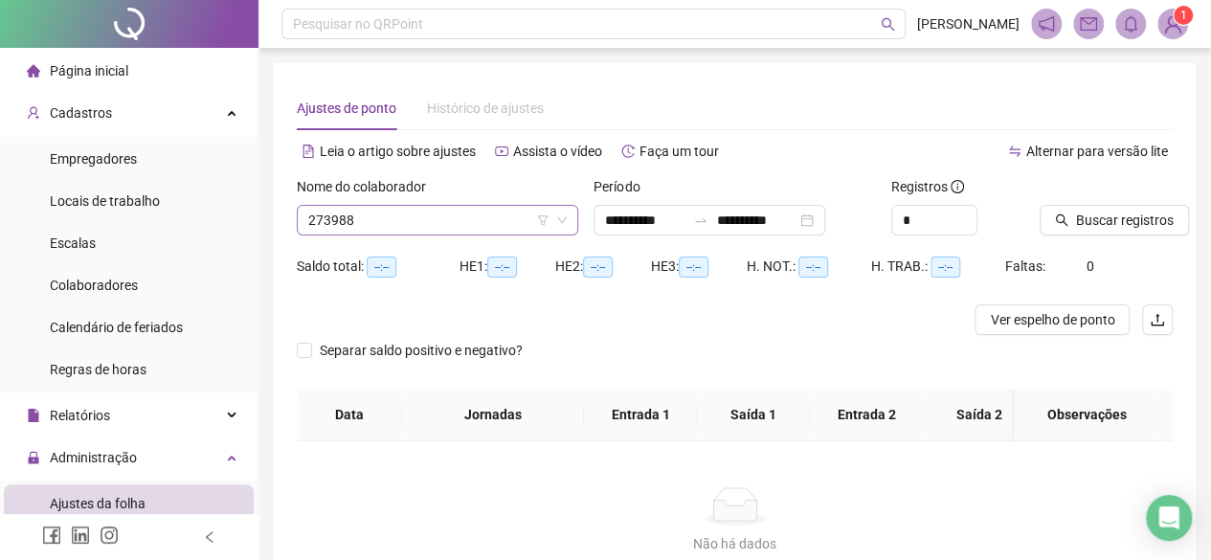
click at [571, 223] on div "273988" at bounding box center [437, 220] width 281 height 31
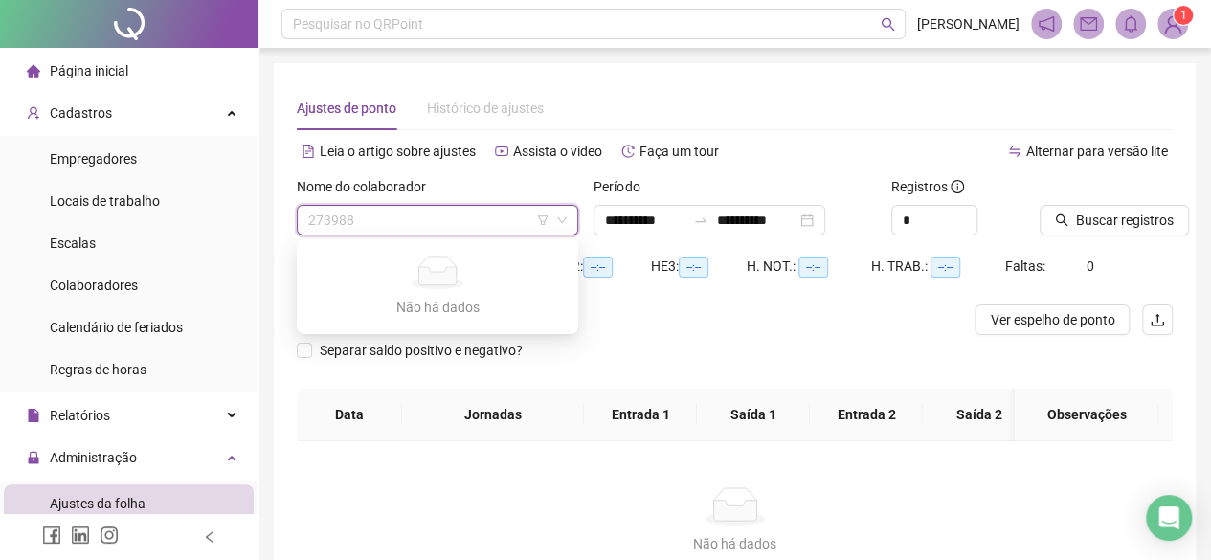
type input "**********"
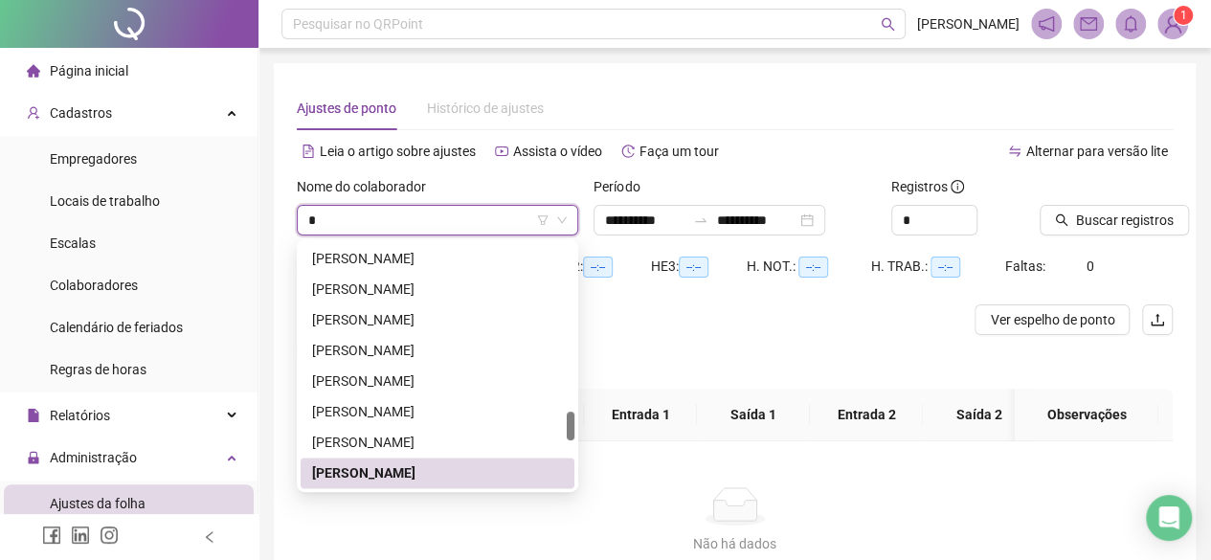
type input "**"
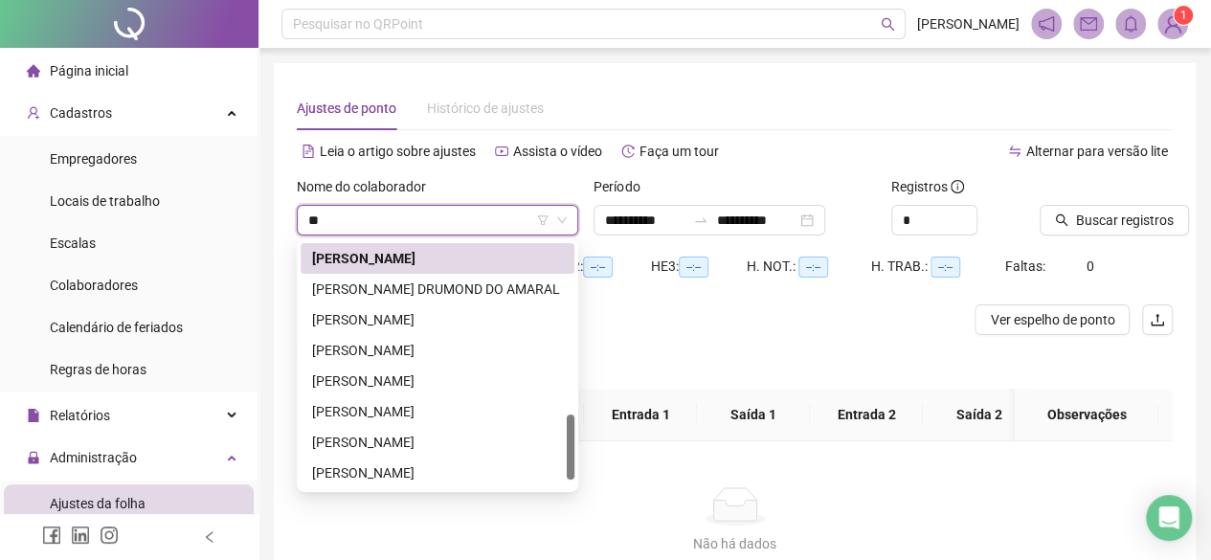
click at [523, 264] on div "[PERSON_NAME]" at bounding box center [437, 258] width 251 height 21
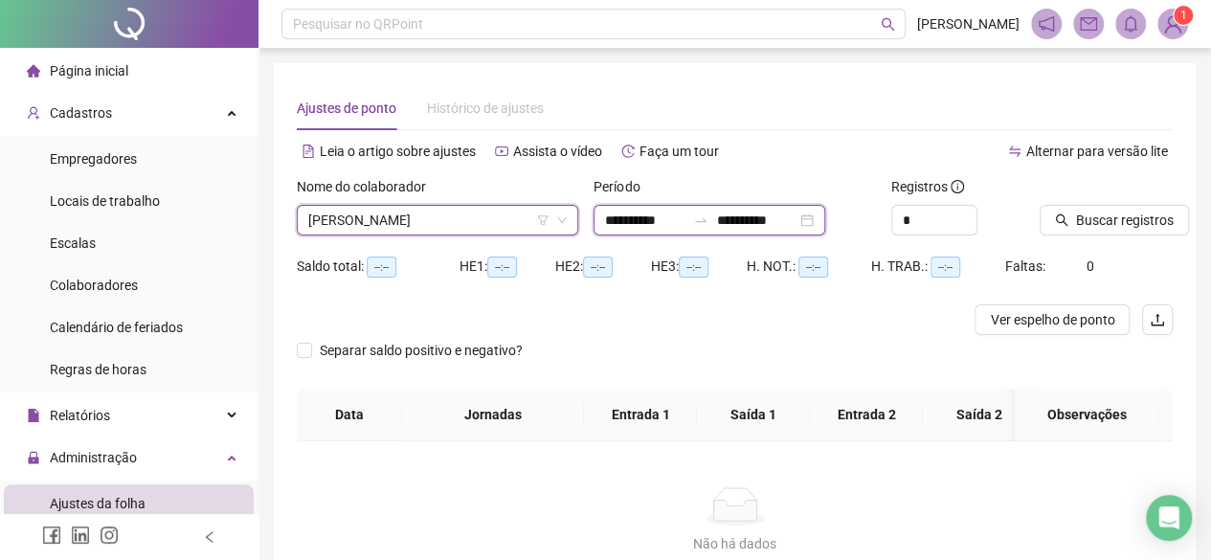
click at [652, 213] on input "**********" at bounding box center [645, 220] width 80 height 21
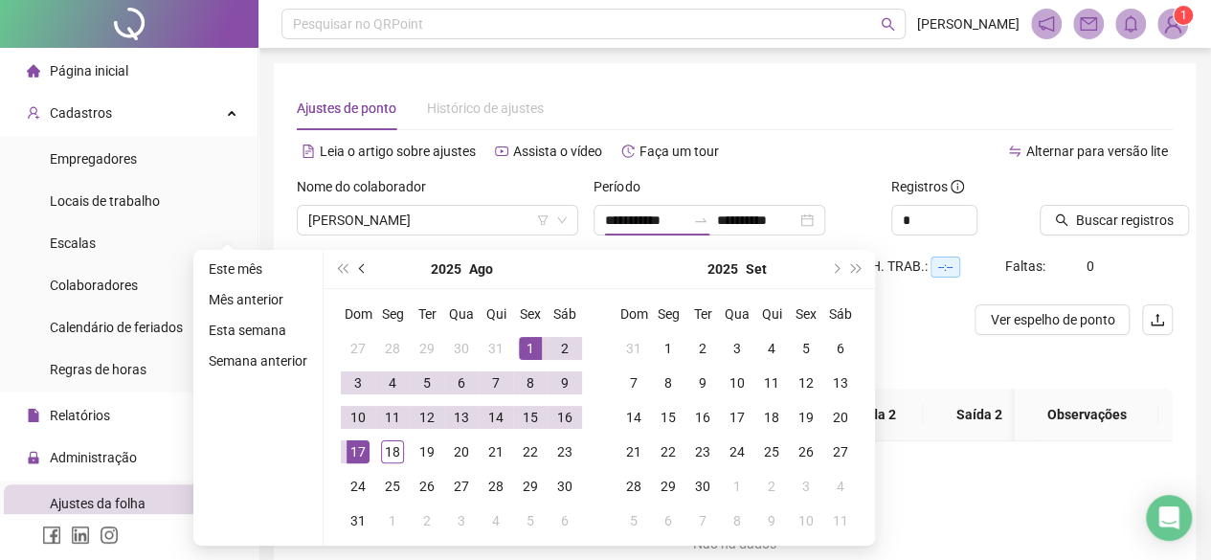
click at [364, 264] on button "prev-year" at bounding box center [362, 269] width 21 height 38
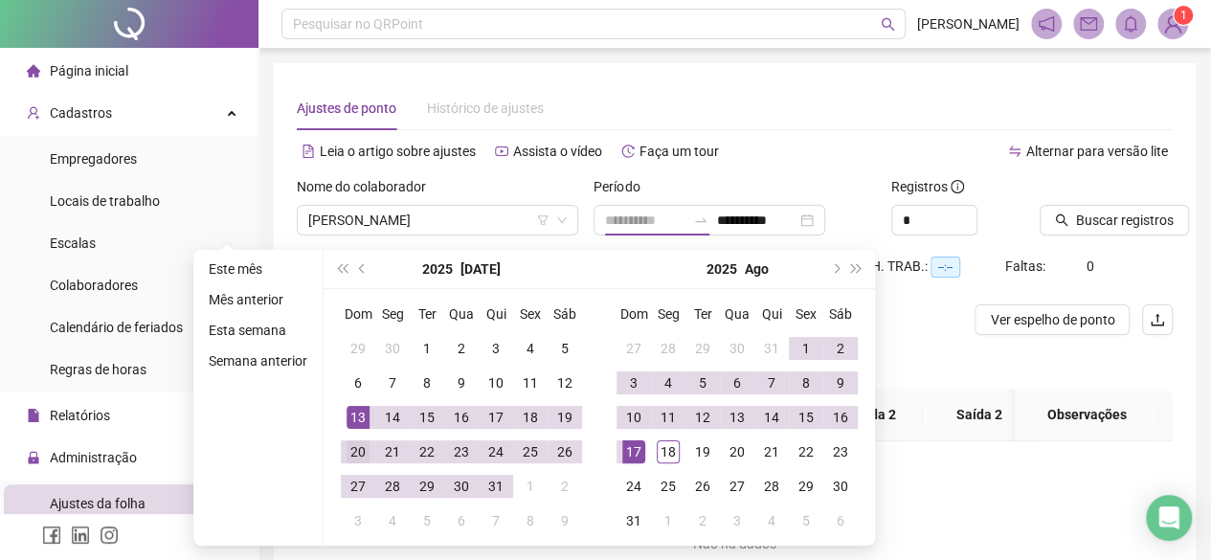
type input "**********"
click at [352, 449] on div "20" at bounding box center [358, 451] width 23 height 23
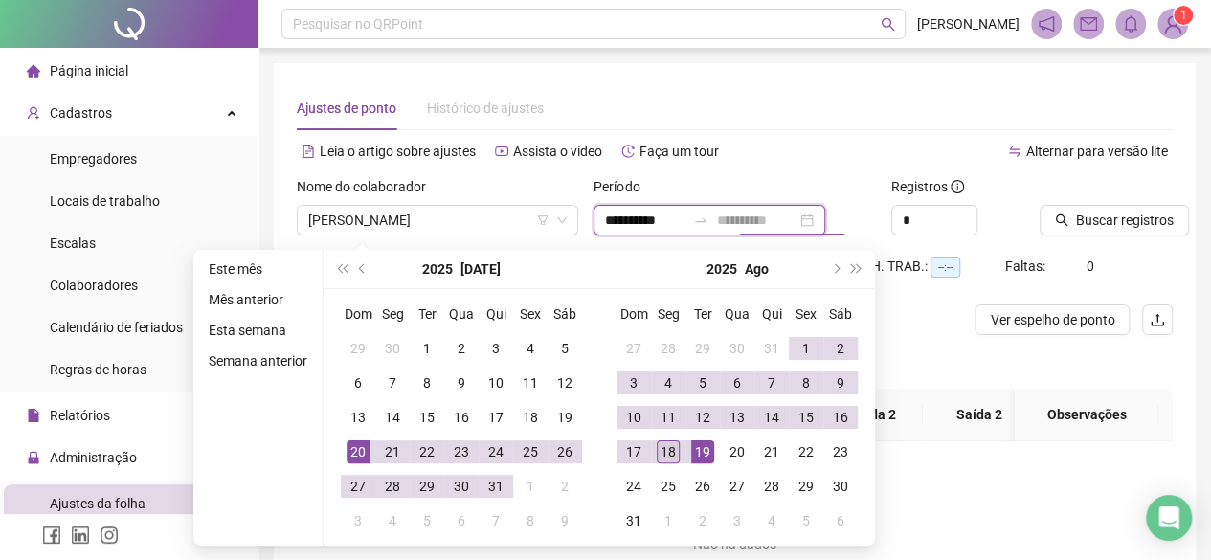
type input "**********"
click at [668, 448] on div "18" at bounding box center [668, 451] width 23 height 23
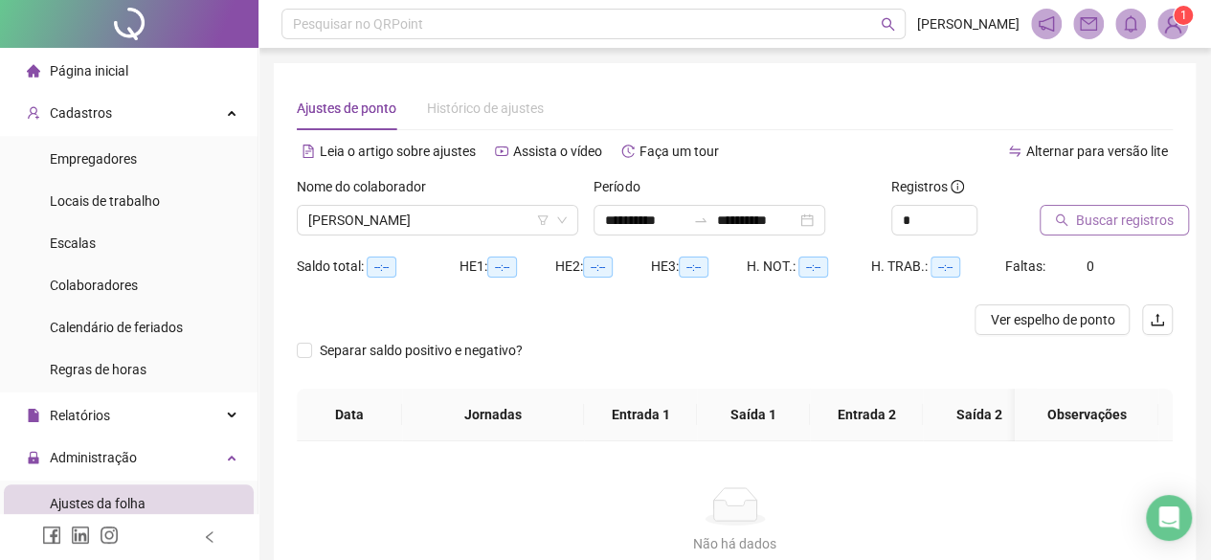
click at [1084, 210] on span "Buscar registros" at bounding box center [1125, 220] width 98 height 21
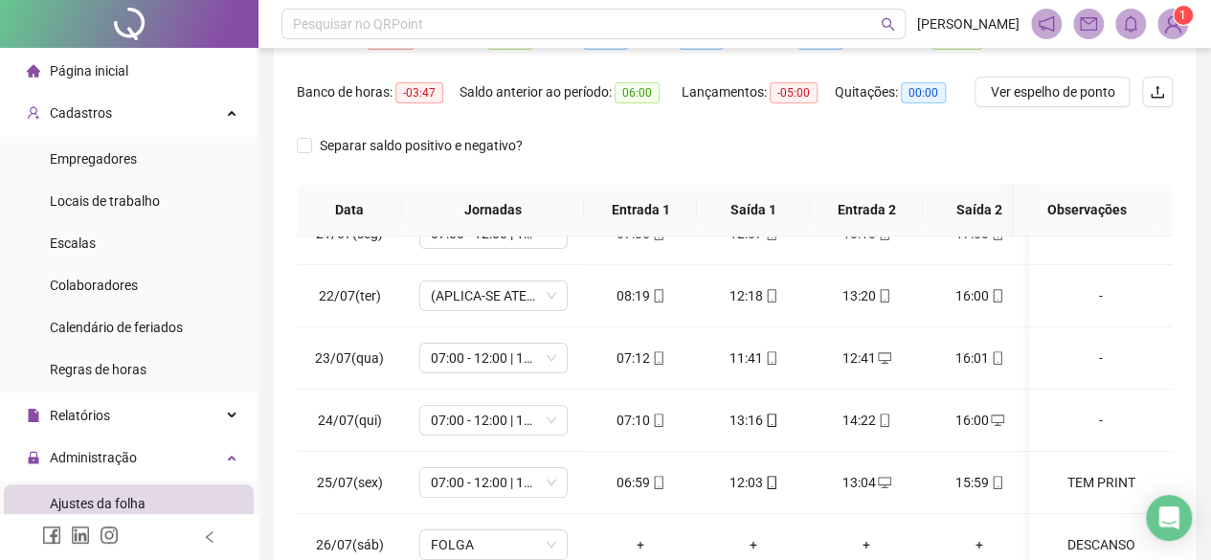
scroll to position [0, 0]
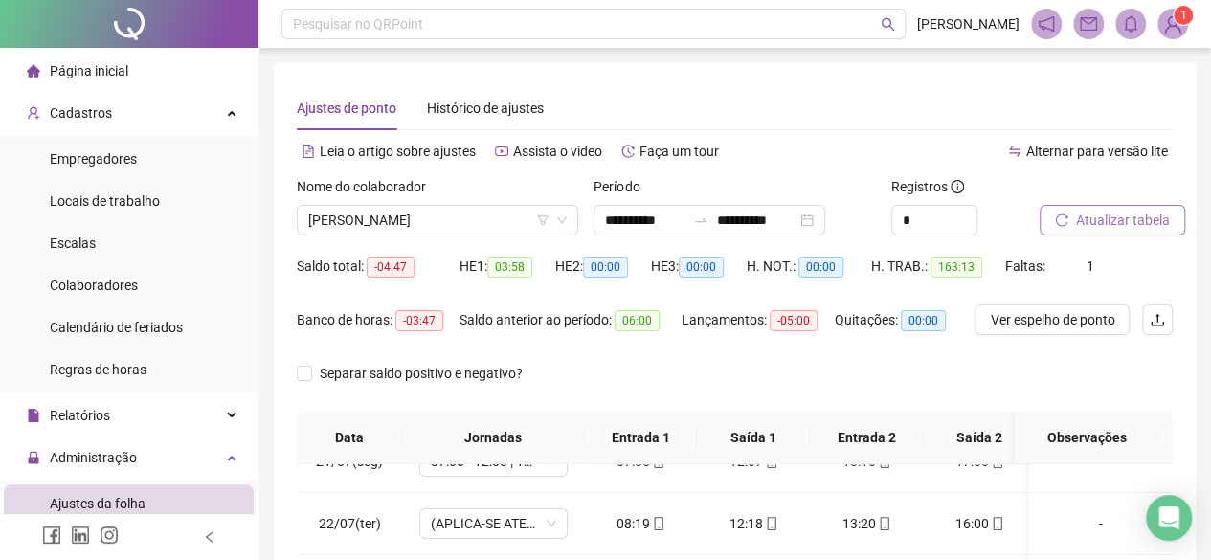
click at [1064, 208] on button "Atualizar tabela" at bounding box center [1113, 220] width 146 height 31
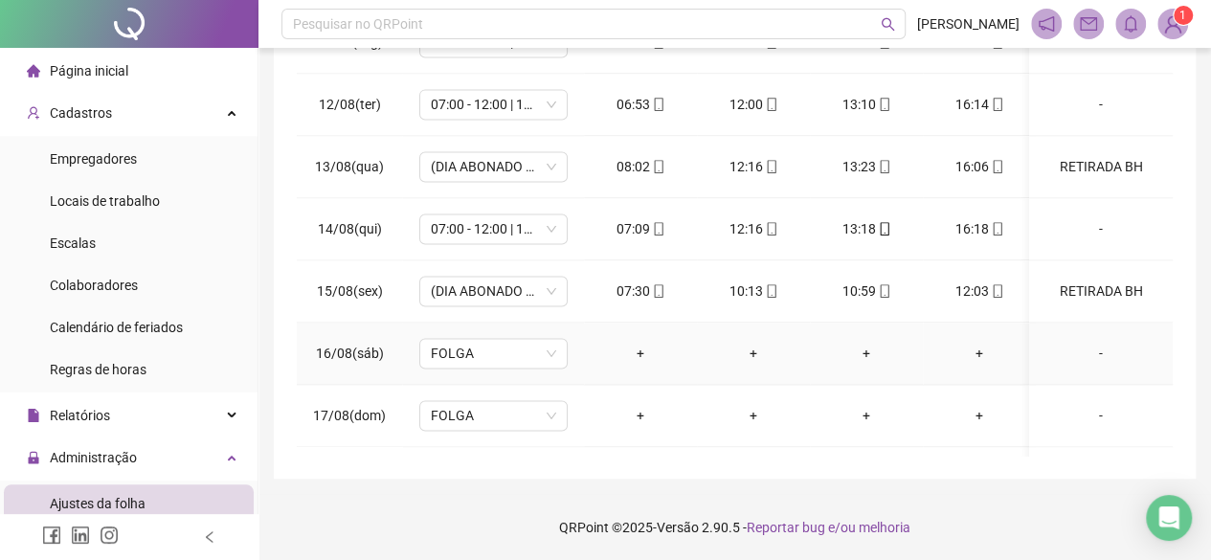
scroll to position [1463, 0]
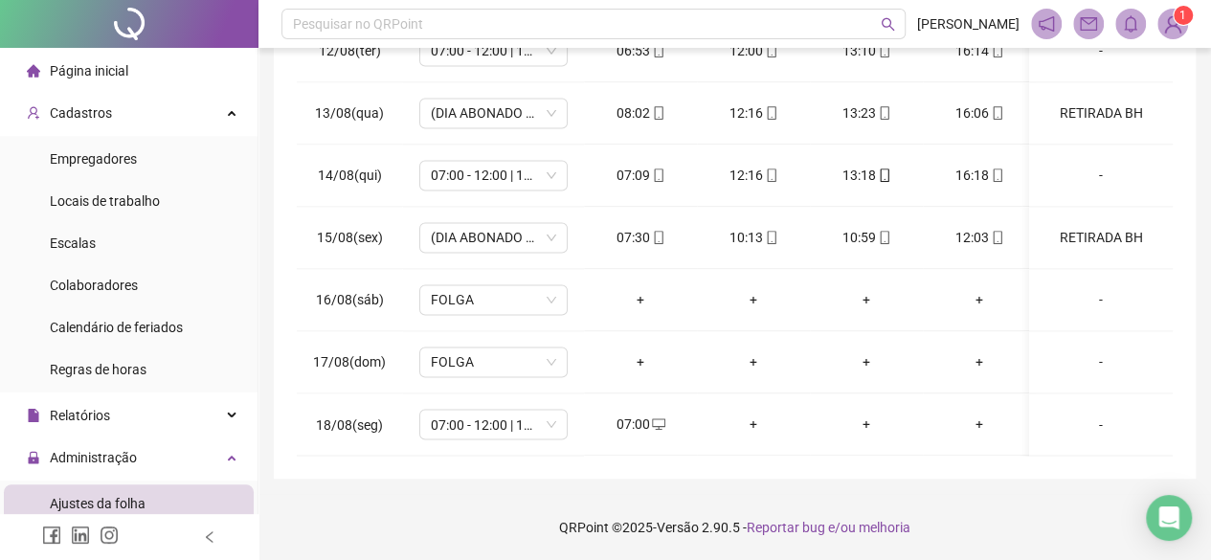
click at [414, 489] on div "**********" at bounding box center [734, 72] width 952 height 978
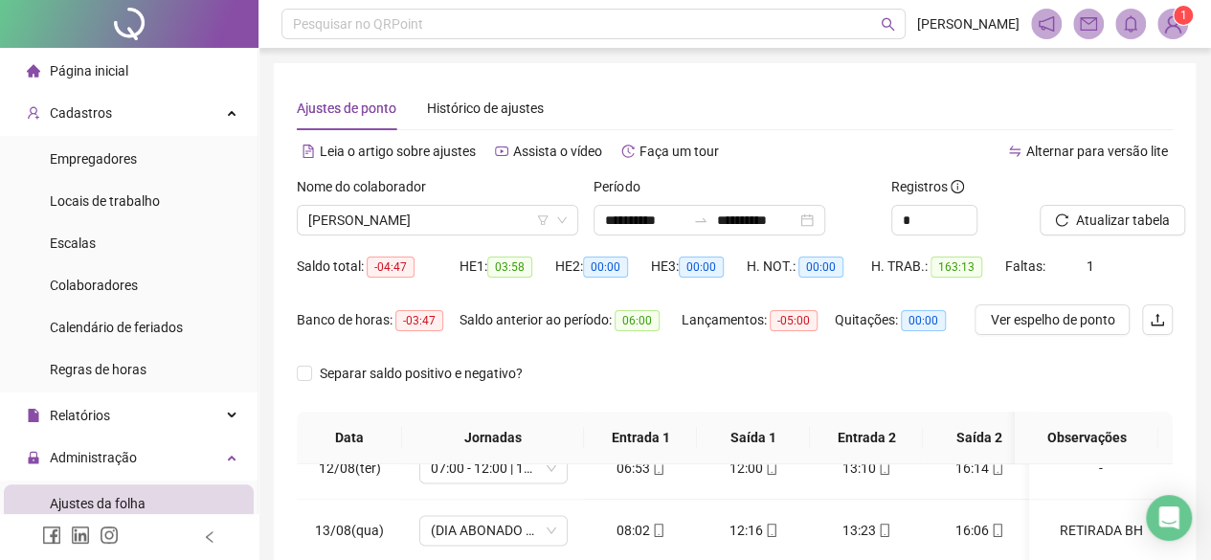
click at [119, 64] on span "Página inicial" at bounding box center [89, 70] width 78 height 15
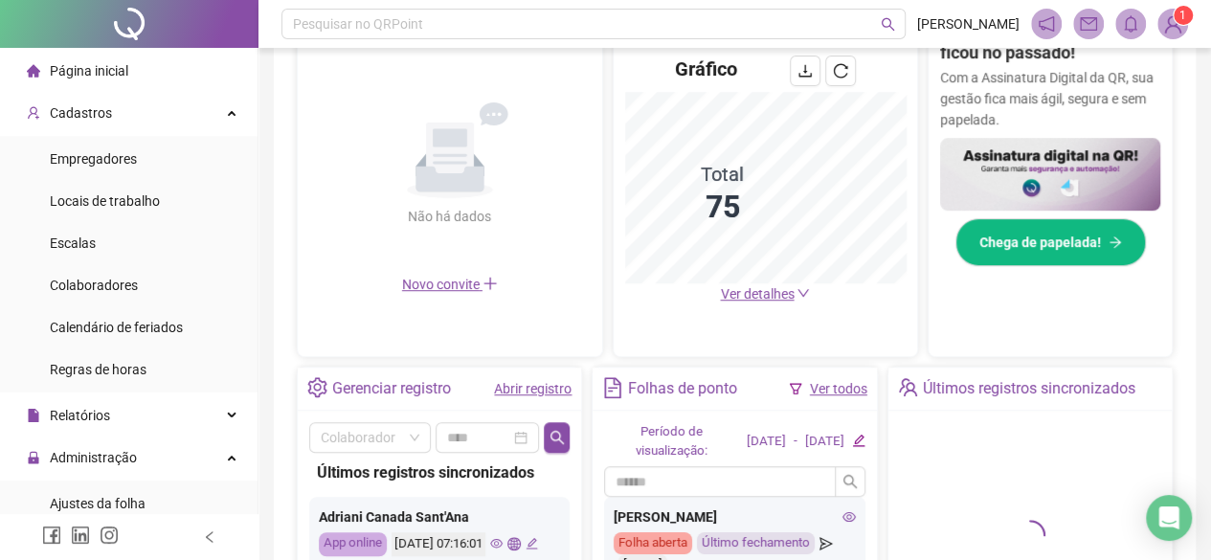
scroll to position [473, 0]
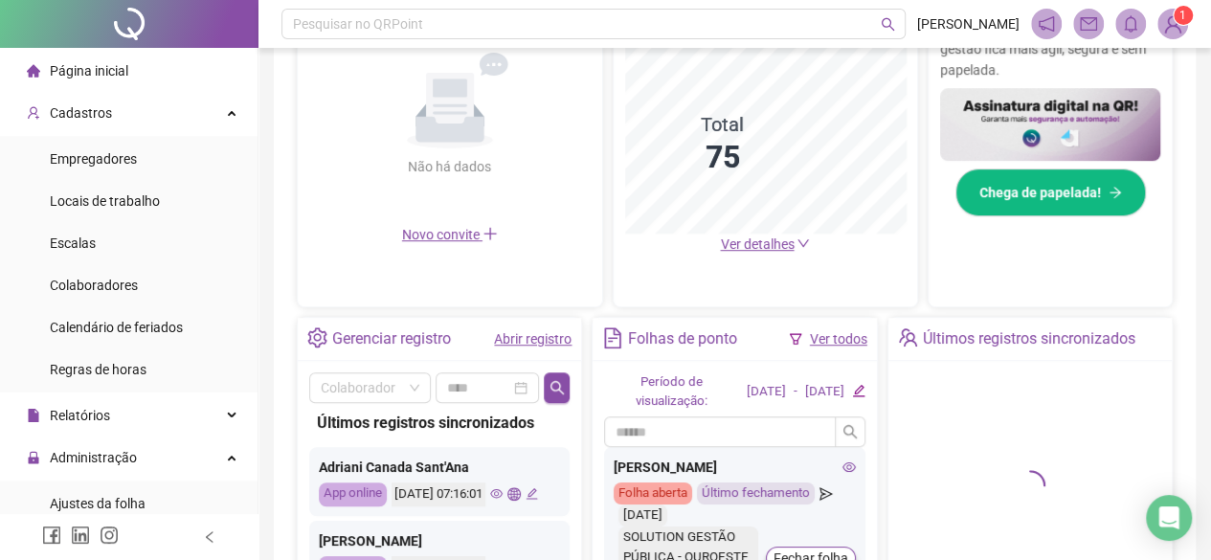
click at [525, 331] on link "Abrir registro" at bounding box center [533, 338] width 78 height 15
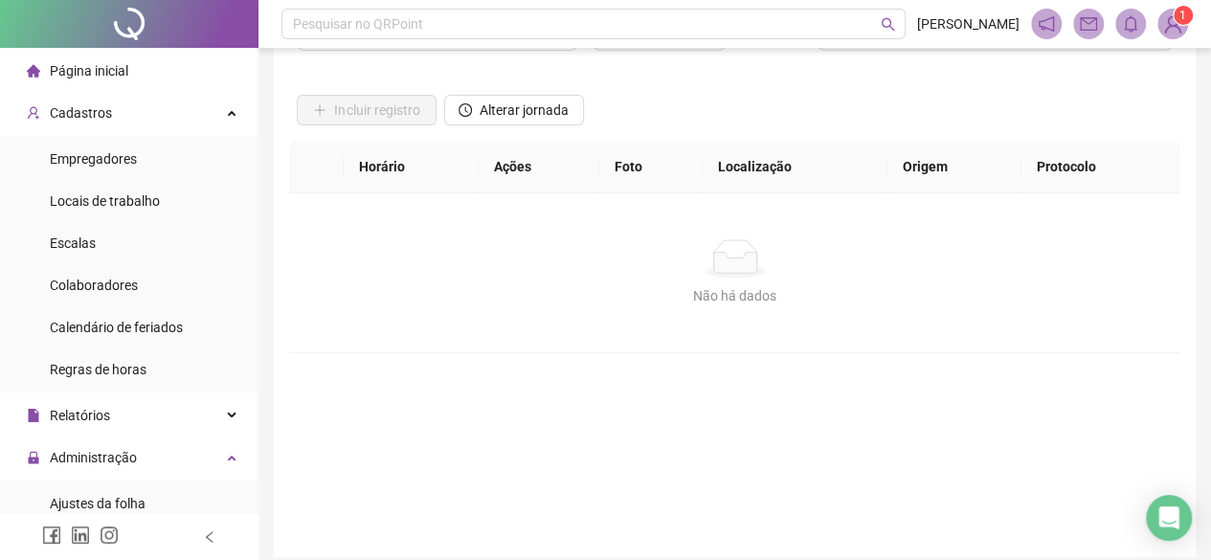
scroll to position [31, 0]
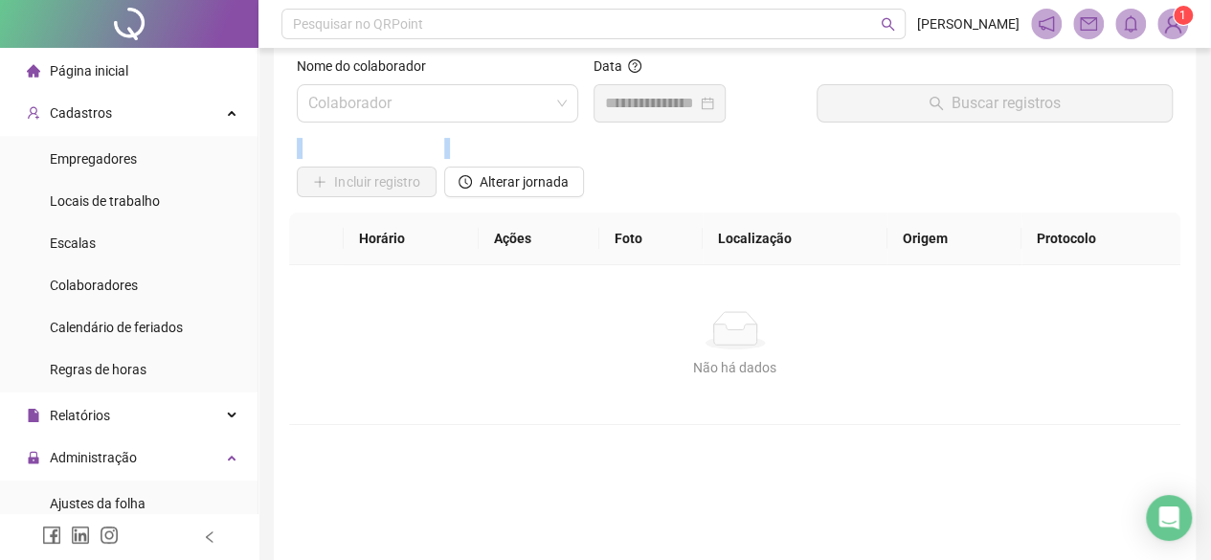
drag, startPoint x: 1207, startPoint y: 102, endPoint x: 1210, endPoint y: 63, distance: 39.4
click at [1210, 63] on html "Página inicial Cadastros Empregadores Locais de trabalho Escalas Colaboradores …" at bounding box center [605, 249] width 1211 height 560
